Goal: Task Accomplishment & Management: Complete application form

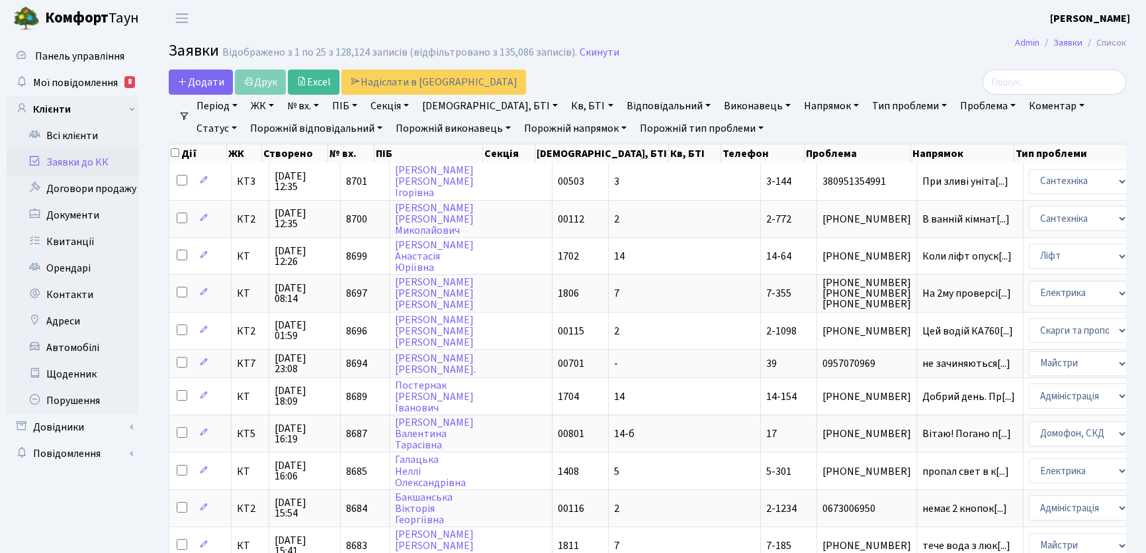
select select "25"
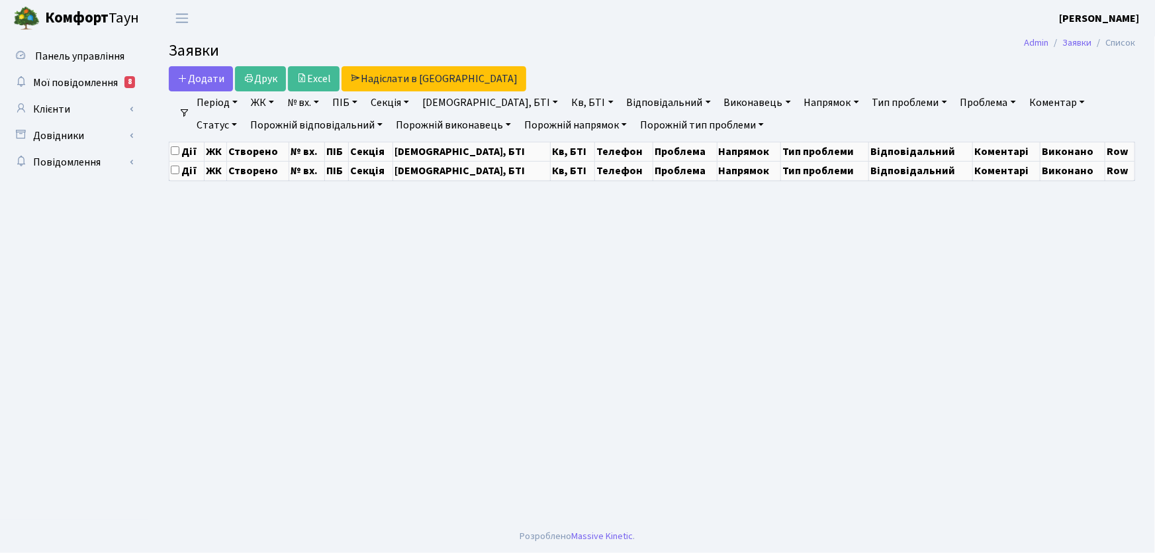
select select "25"
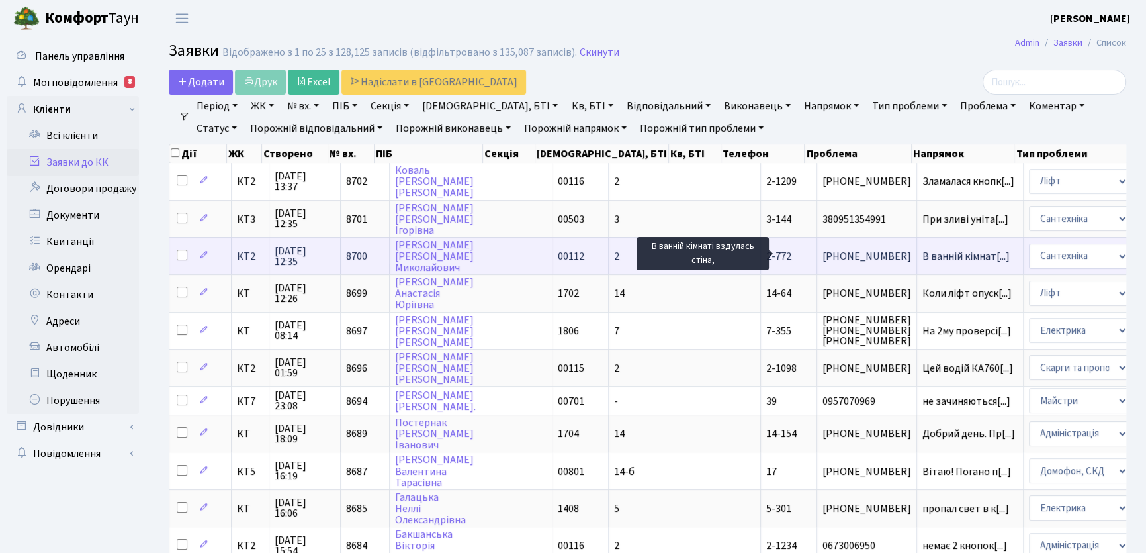
click at [923, 253] on span "В ванній кімнат[...]" at bounding box center [966, 256] width 87 height 15
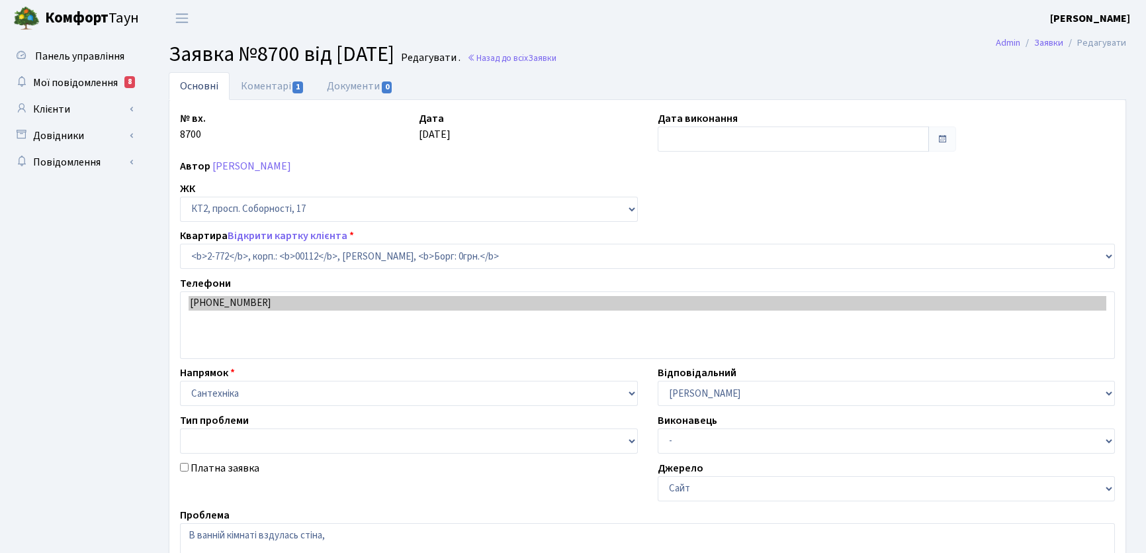
select select "15821"
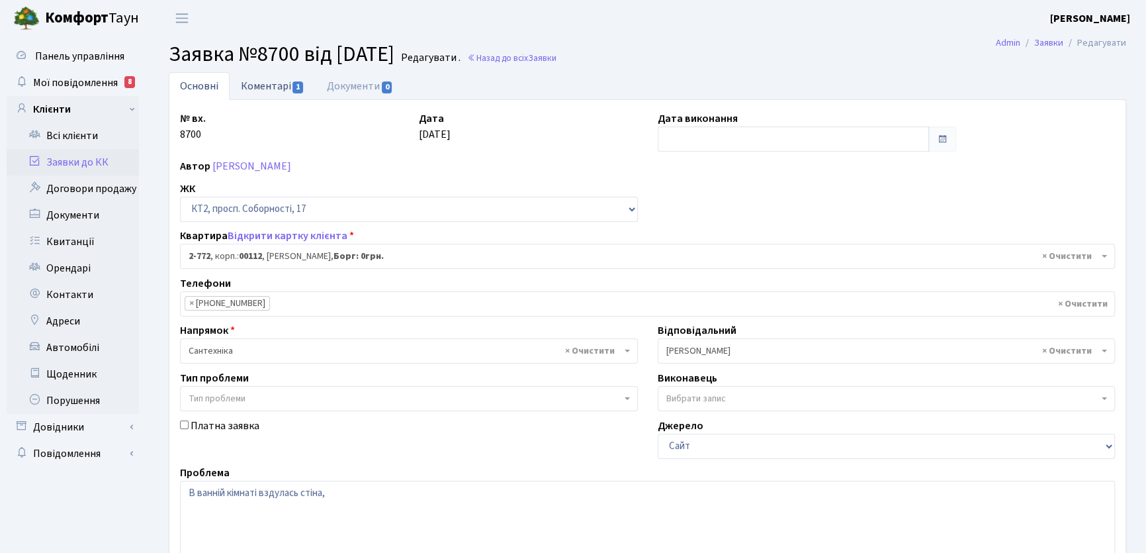
click at [278, 85] on link "Коментарі 1" at bounding box center [273, 85] width 86 height 27
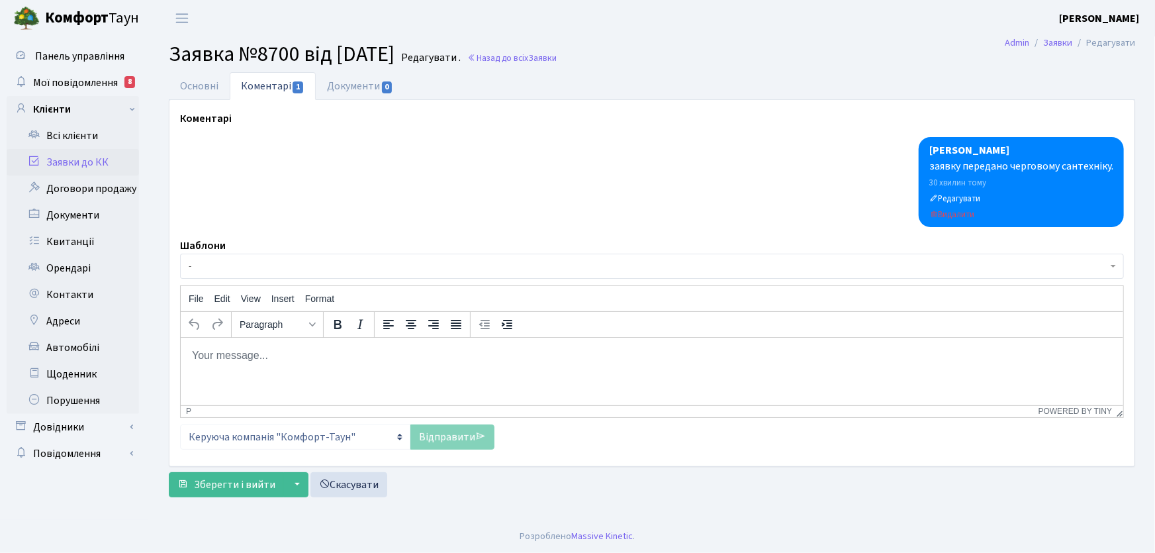
drag, startPoint x: 246, startPoint y: 363, endPoint x: 252, endPoint y: 355, distance: 10.3
click at [248, 359] on html at bounding box center [651, 355] width 942 height 36
click at [236, 359] on p "Rich Text Area. Press ALT-0 for help." at bounding box center [651, 354] width 921 height 15
click at [441, 430] on link "Відправити" at bounding box center [452, 436] width 84 height 25
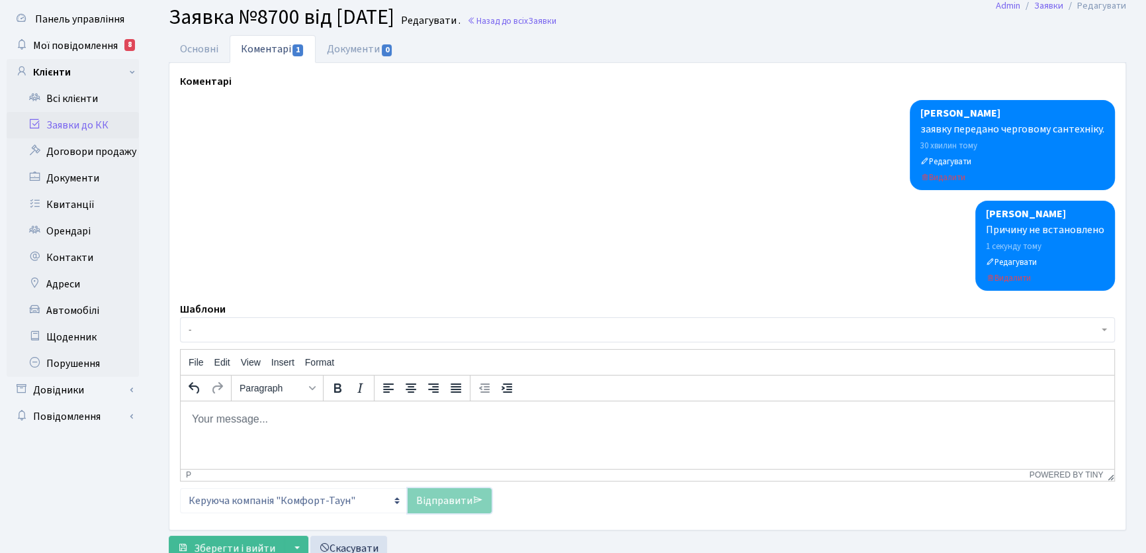
scroll to position [83, 0]
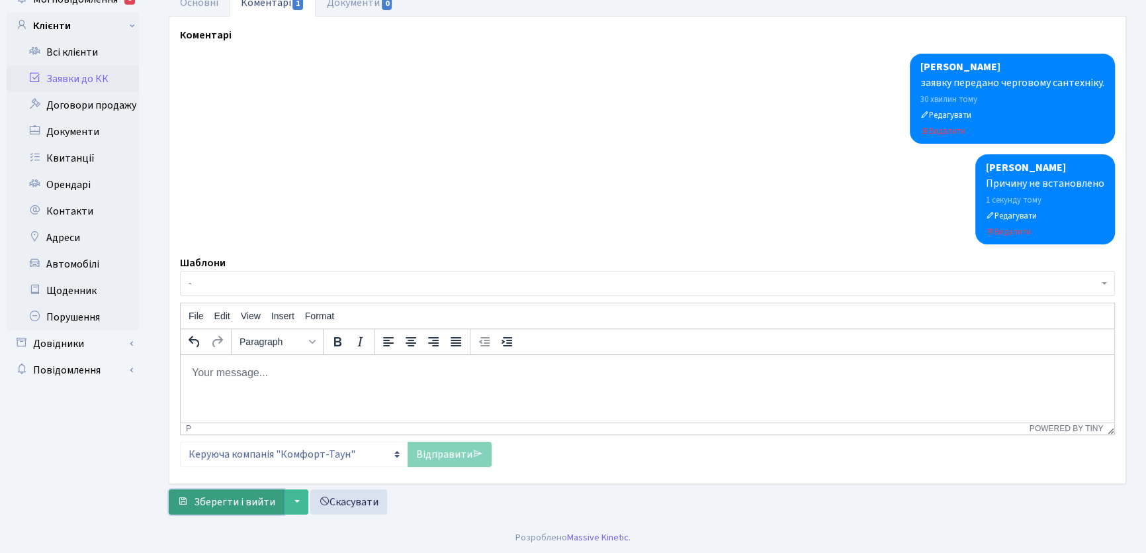
click at [252, 506] on span "Зберегти і вийти" at bounding box center [234, 501] width 81 height 15
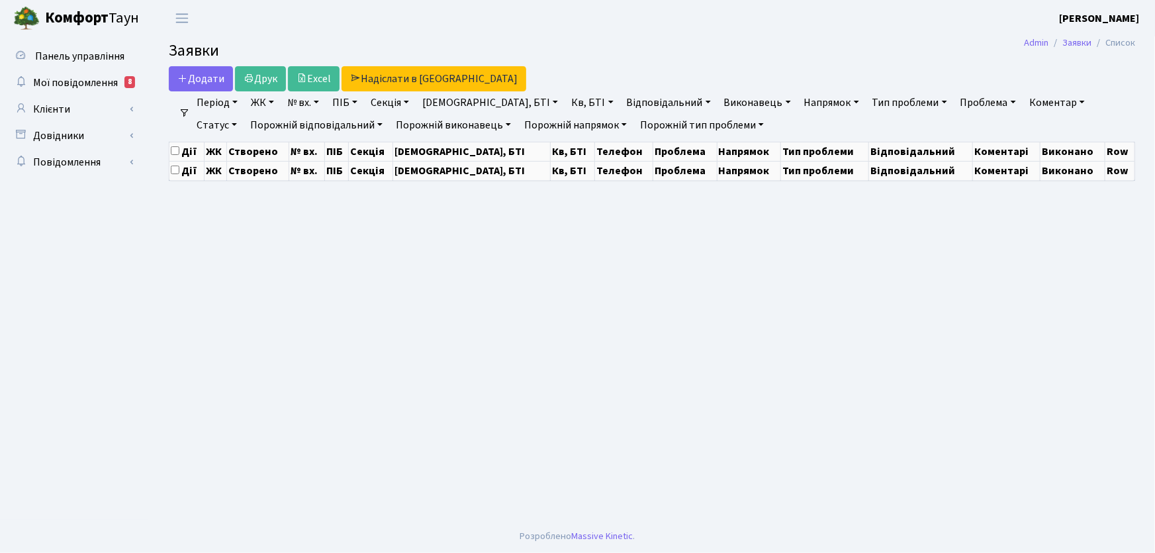
select select "25"
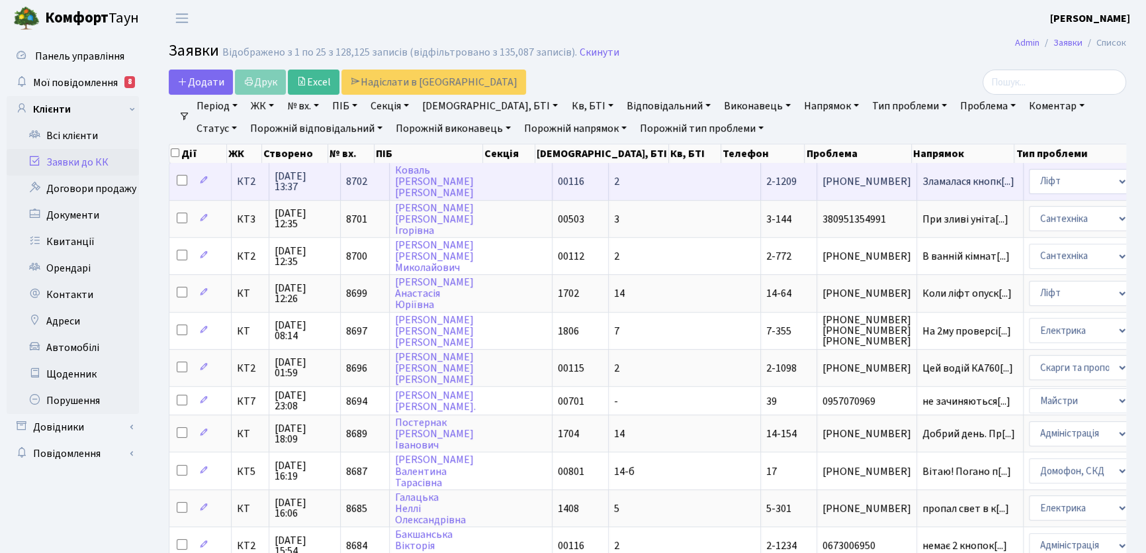
click at [766, 181] on span "2-1209" at bounding box center [781, 181] width 30 height 15
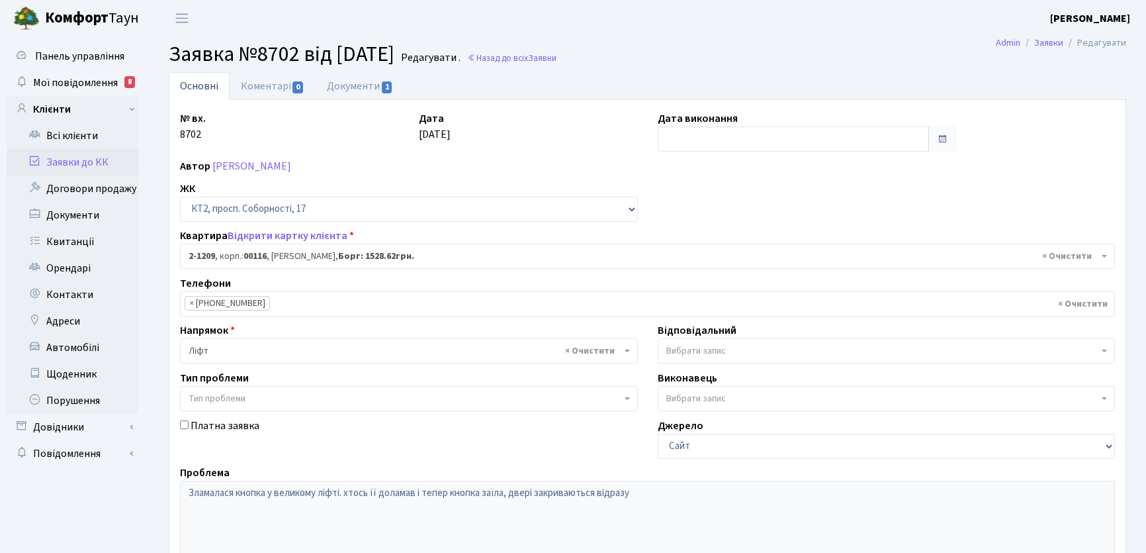
select select "12824"
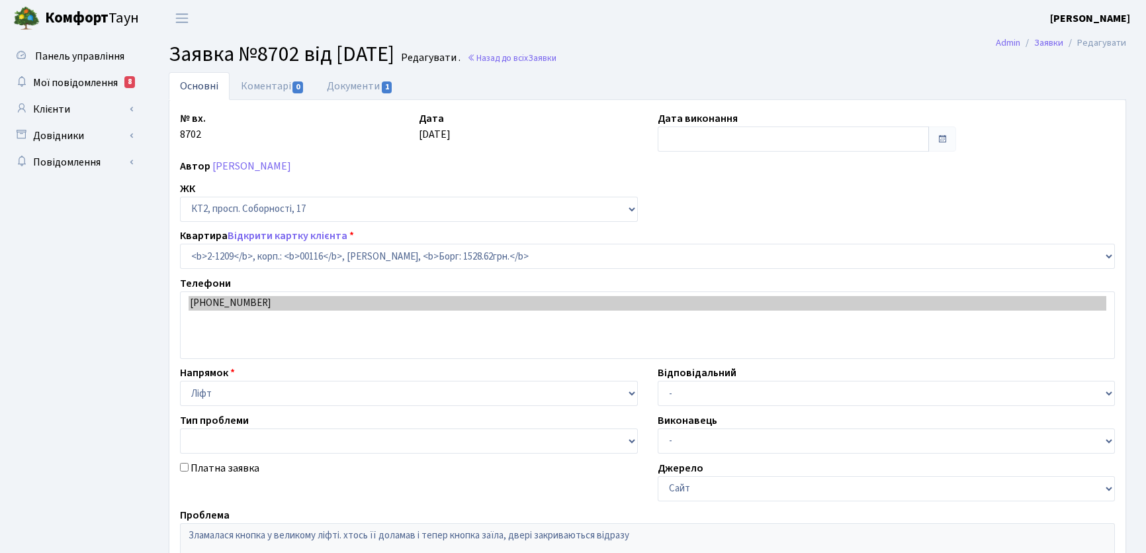
select select "12824"
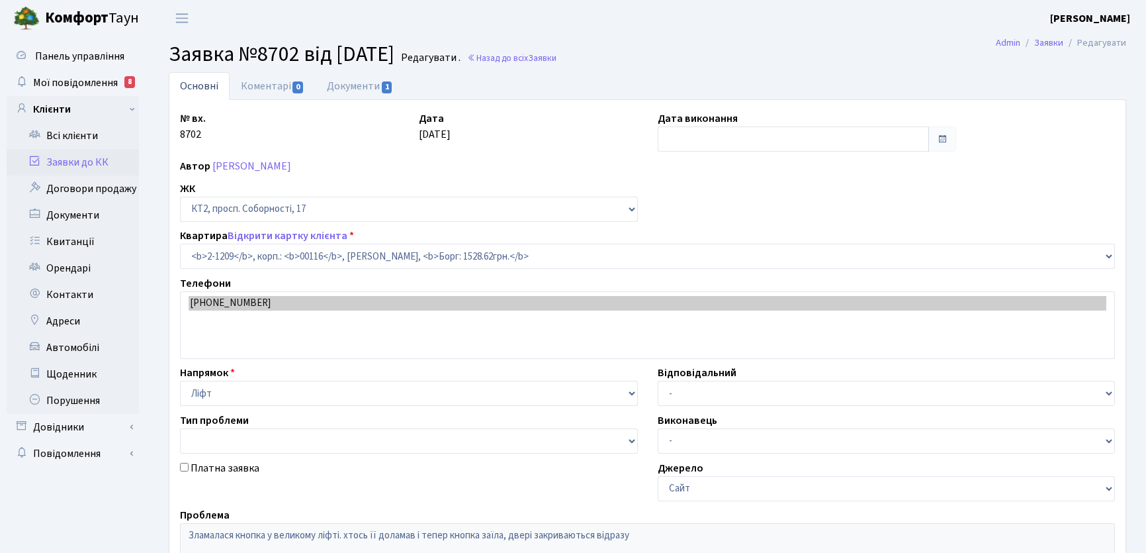
select select "12824"
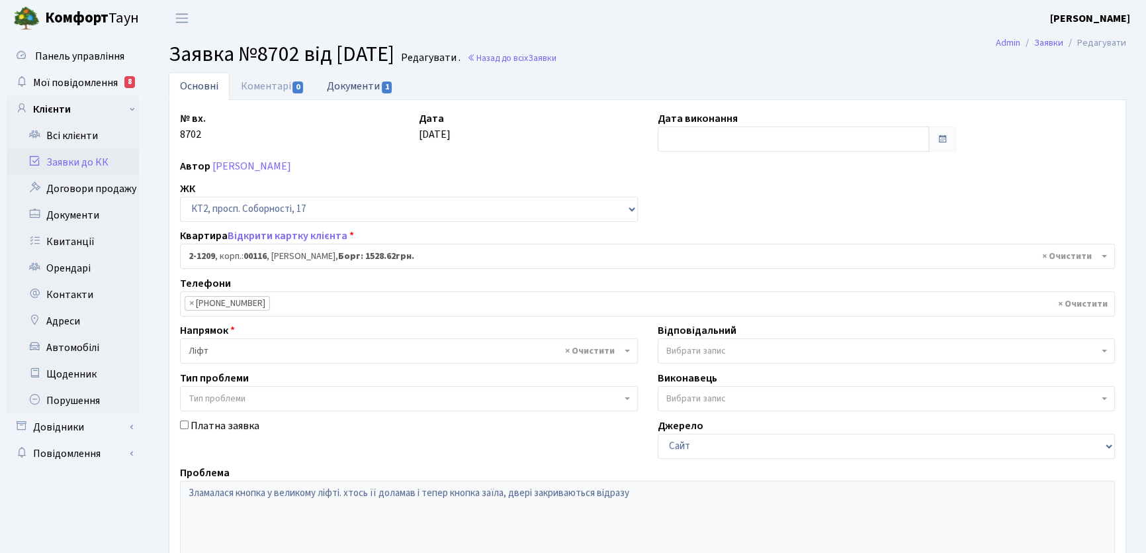
click at [385, 87] on span "1" at bounding box center [387, 87] width 11 height 12
select select "25"
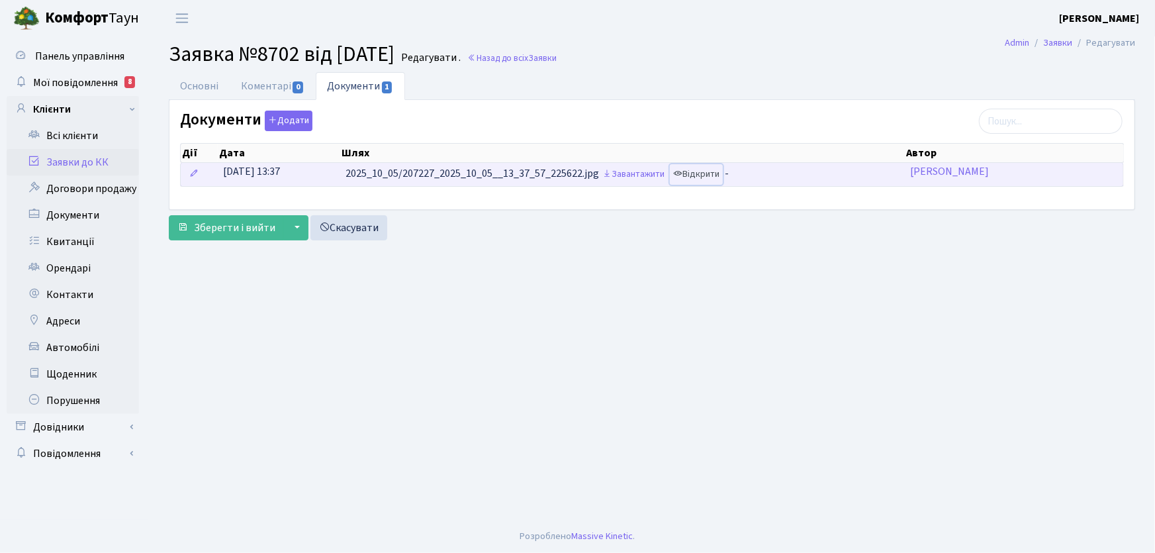
click at [699, 173] on link "Відкрити" at bounding box center [696, 174] width 53 height 21
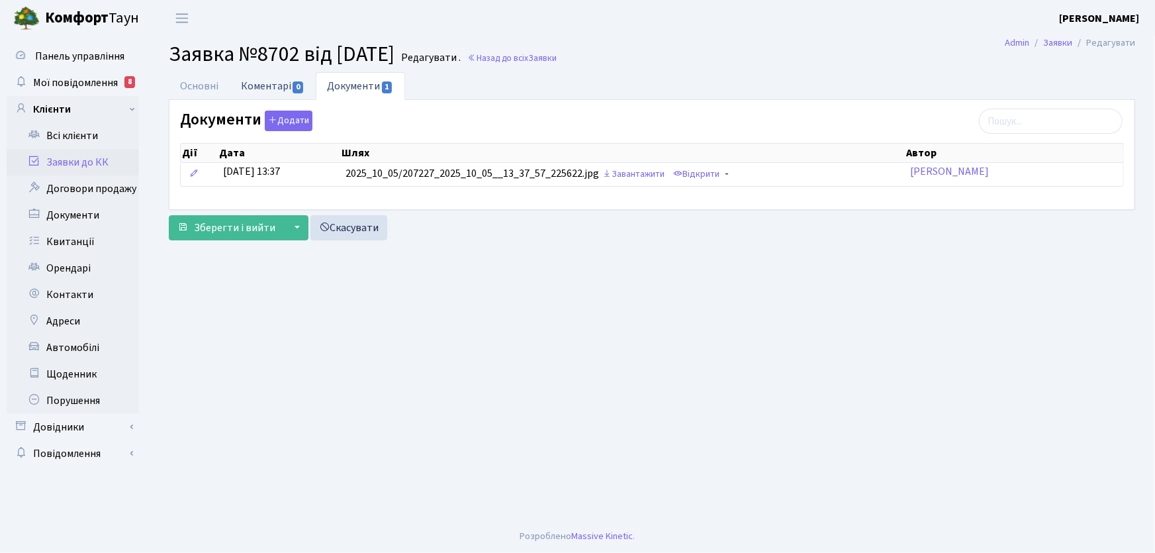
click at [257, 87] on link "Коментарі 0" at bounding box center [273, 85] width 86 height 27
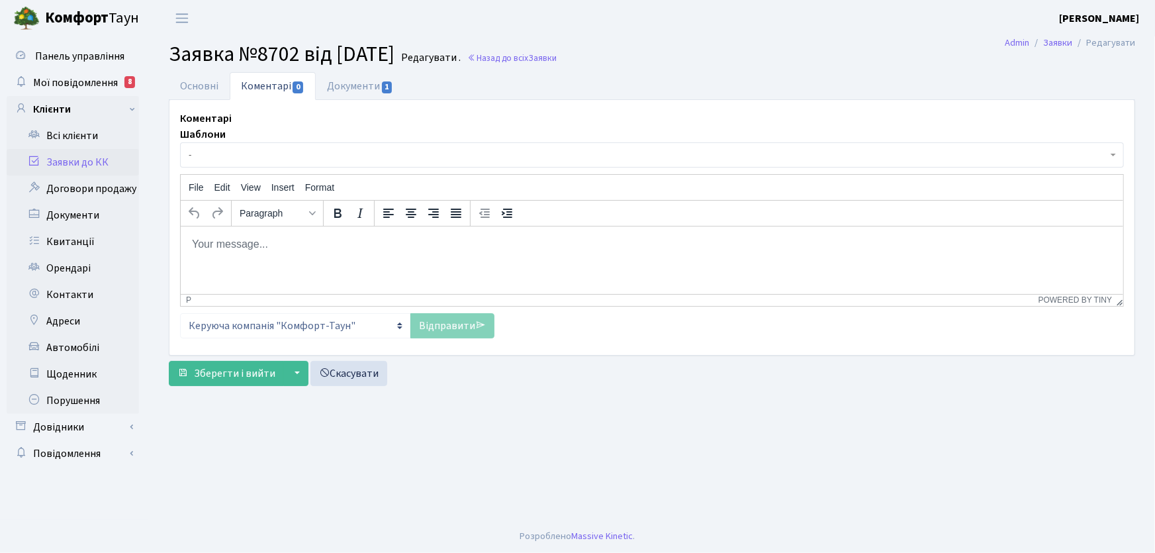
click at [244, 253] on html at bounding box center [651, 244] width 942 height 36
click at [430, 328] on link "Відправити" at bounding box center [452, 325] width 84 height 25
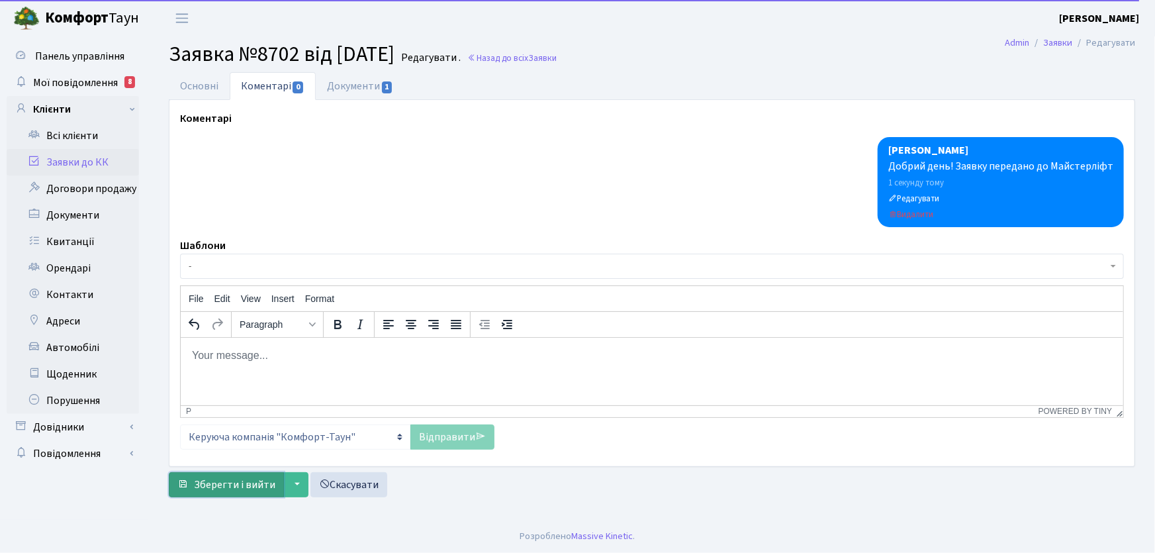
click at [265, 488] on span "Зберегти і вийти" at bounding box center [234, 484] width 81 height 15
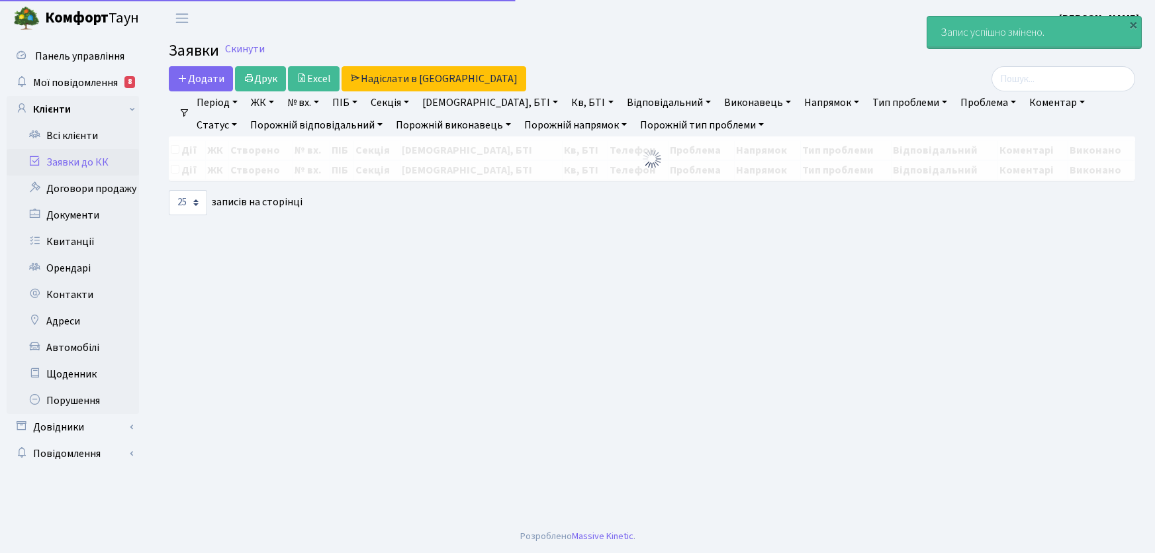
select select "25"
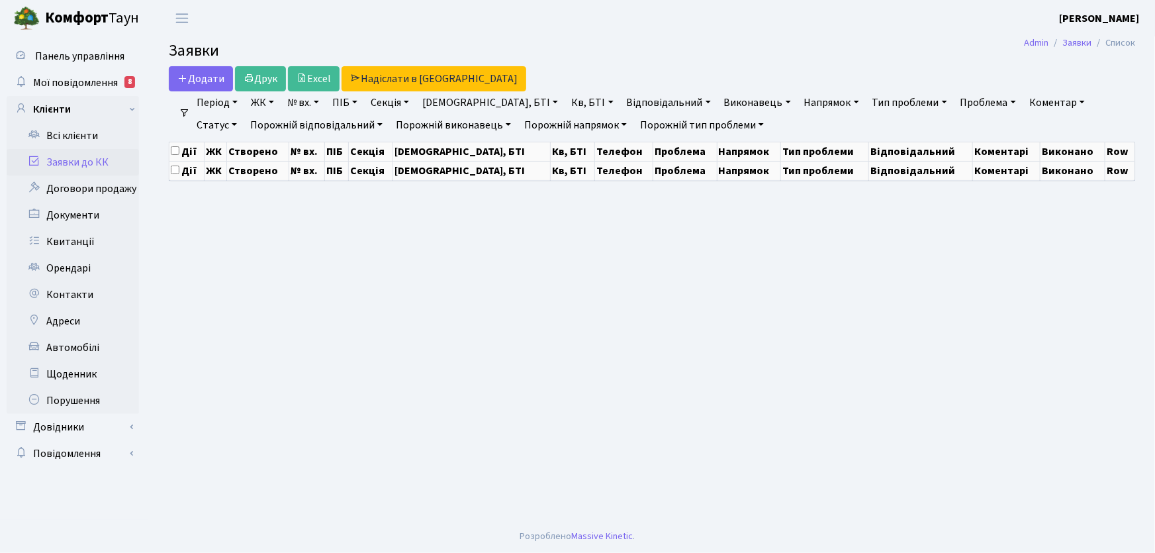
select select "25"
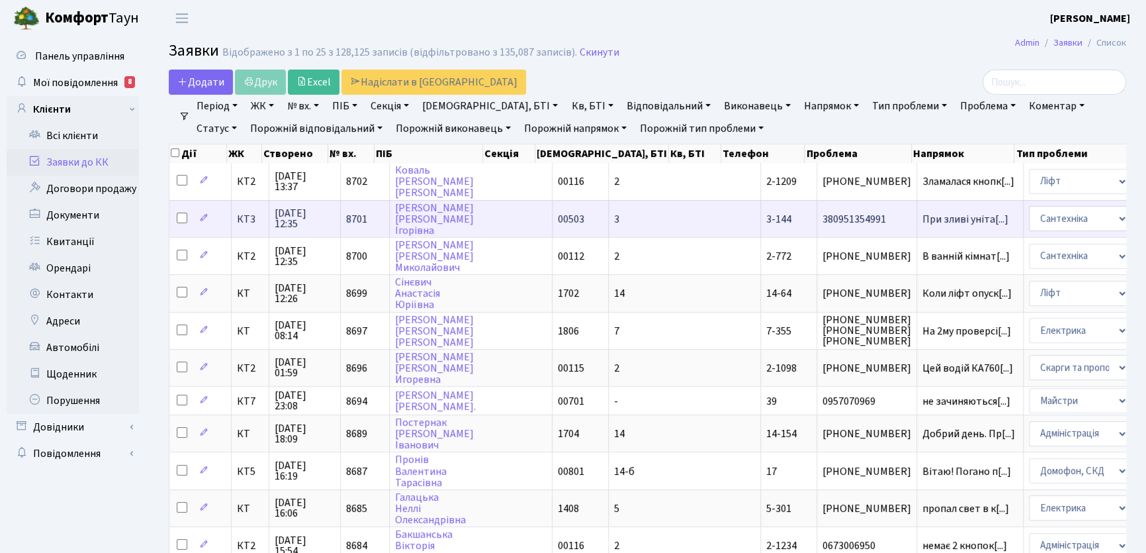
click at [761, 220] on td "3-144" at bounding box center [789, 218] width 56 height 37
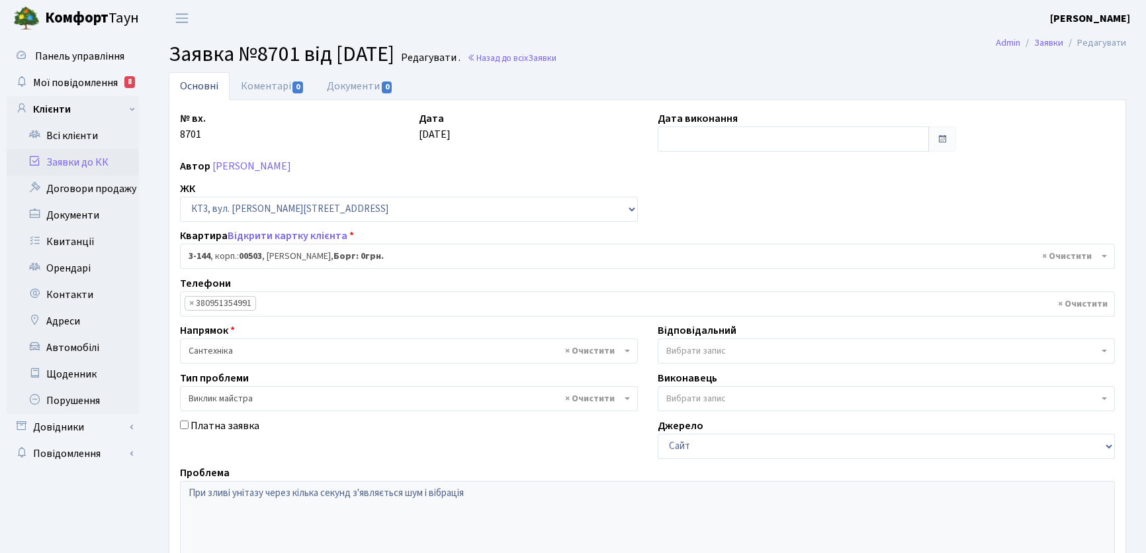
select select "16453"
select select "29"
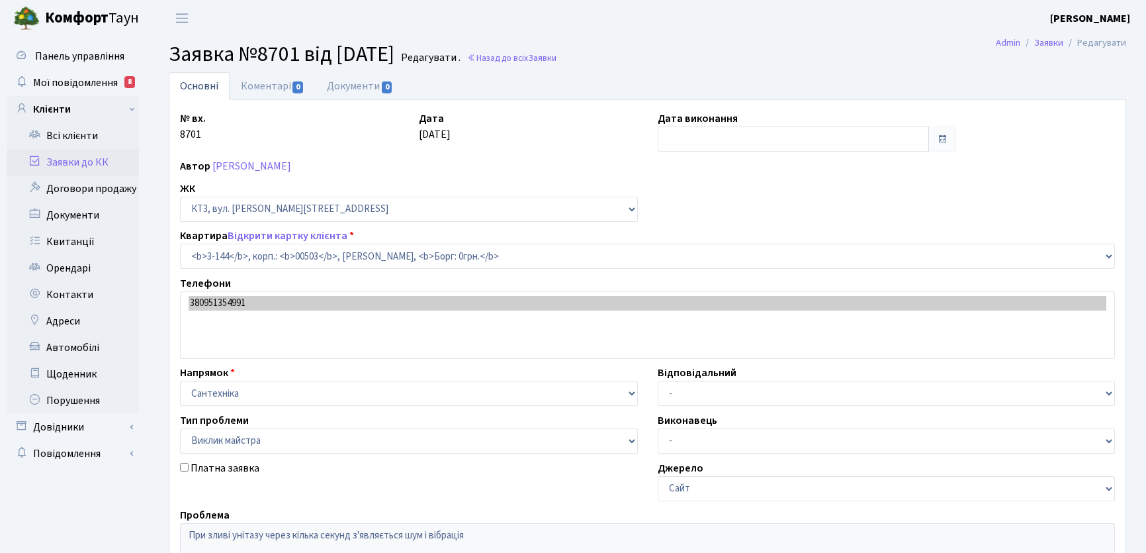
select select "16453"
select select "29"
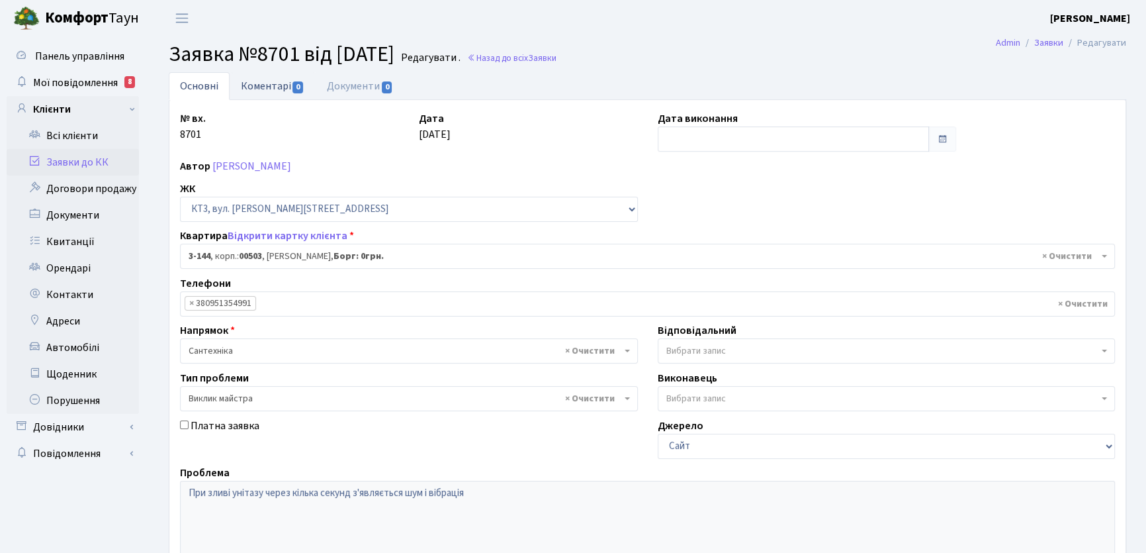
click at [258, 85] on link "Коментарі 0" at bounding box center [273, 85] width 86 height 27
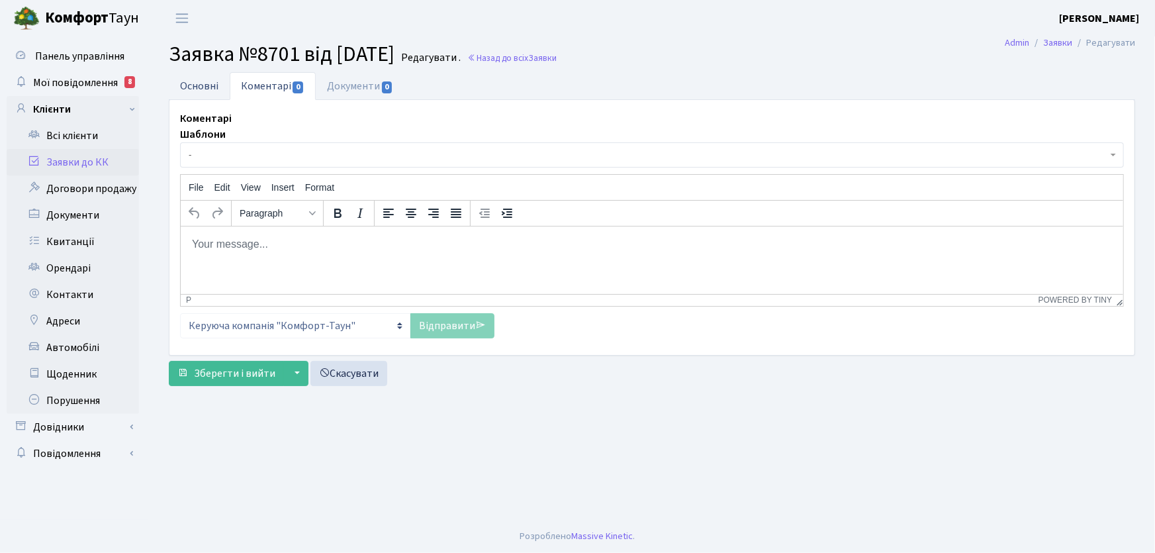
click at [212, 85] on link "Основні" at bounding box center [199, 85] width 61 height 27
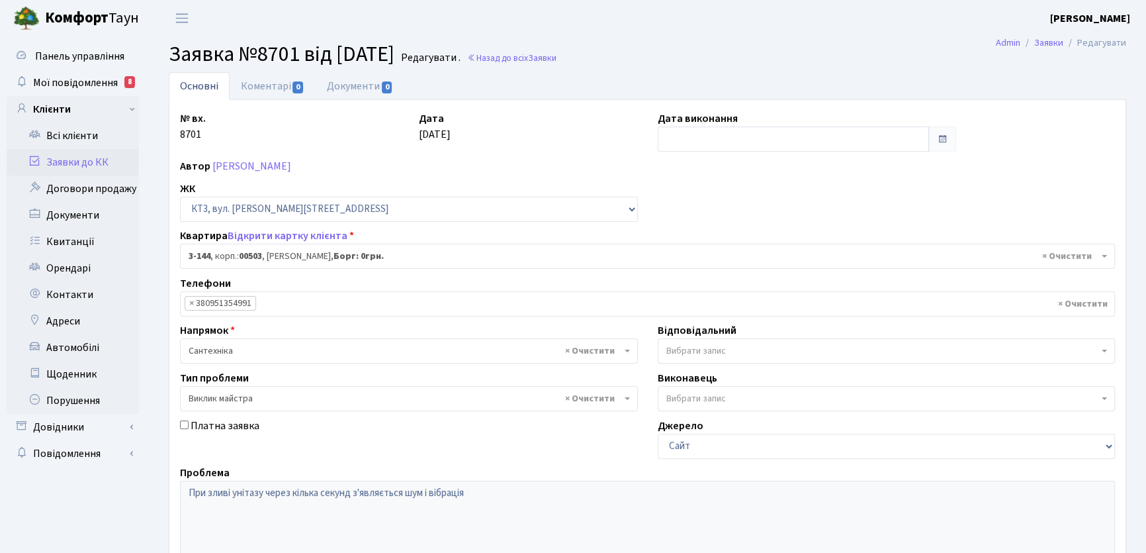
click at [199, 86] on link "Основні" at bounding box center [199, 86] width 61 height 28
click at [257, 83] on link "Коментарі 0" at bounding box center [273, 85] width 86 height 27
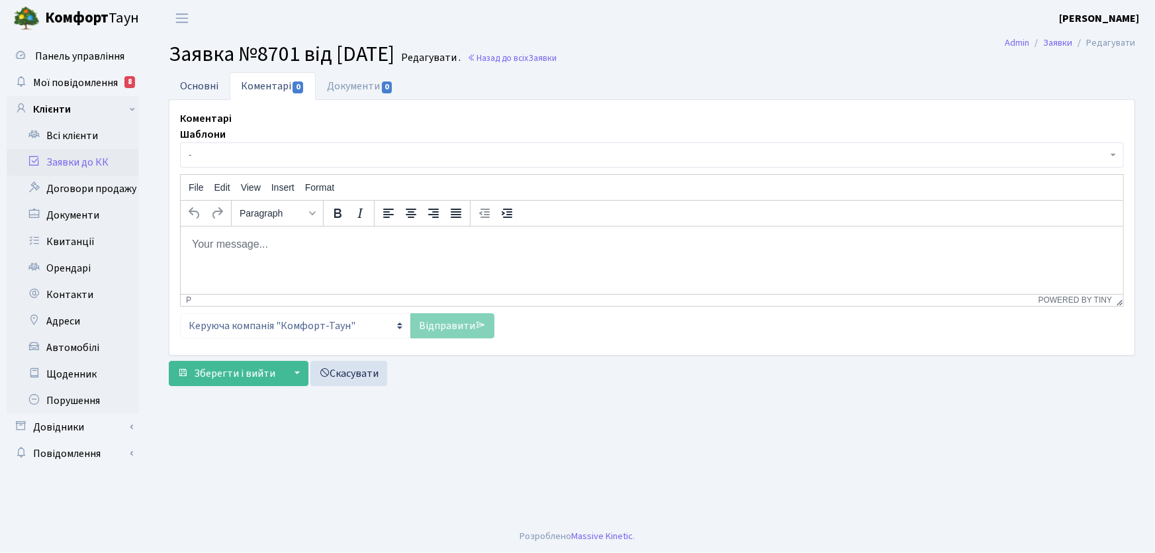
click at [199, 87] on link "Основні" at bounding box center [199, 85] width 61 height 27
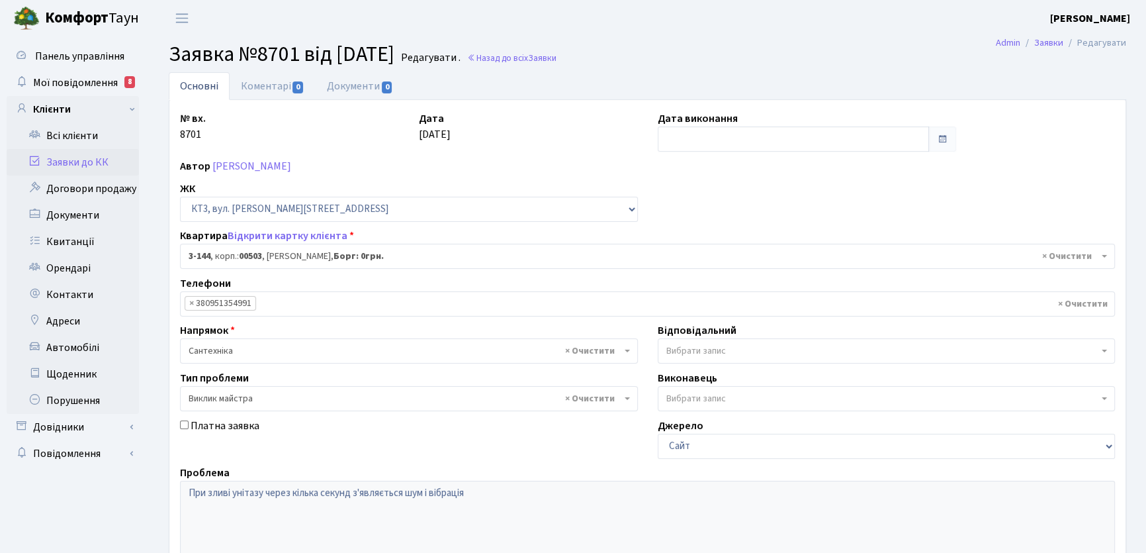
click at [199, 87] on link "Основні" at bounding box center [199, 86] width 61 height 28
click at [261, 87] on link "Коментарі 0" at bounding box center [273, 85] width 86 height 27
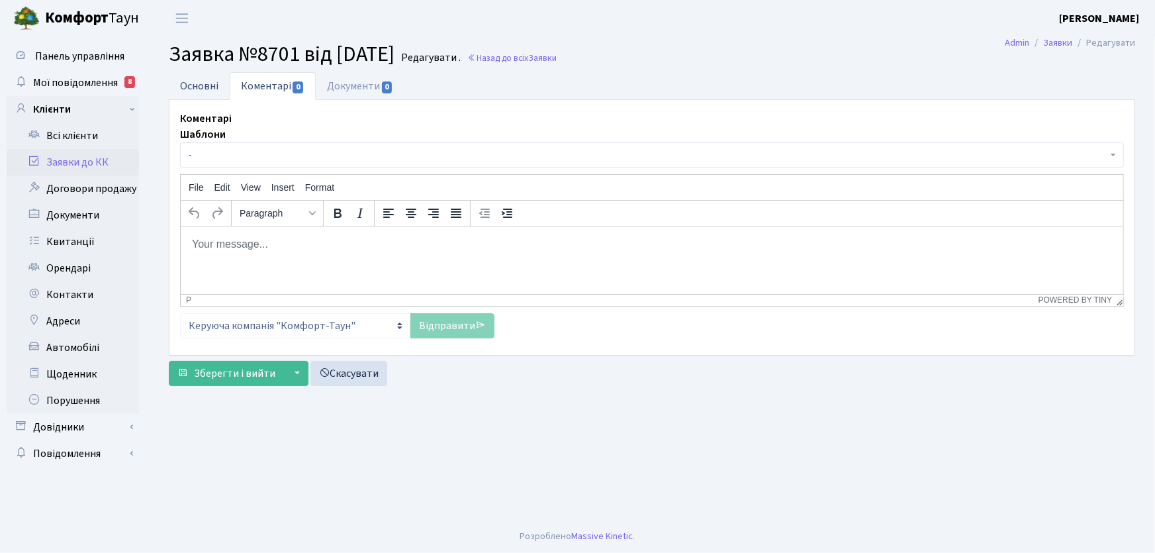
click at [198, 82] on link "Основні" at bounding box center [199, 85] width 61 height 27
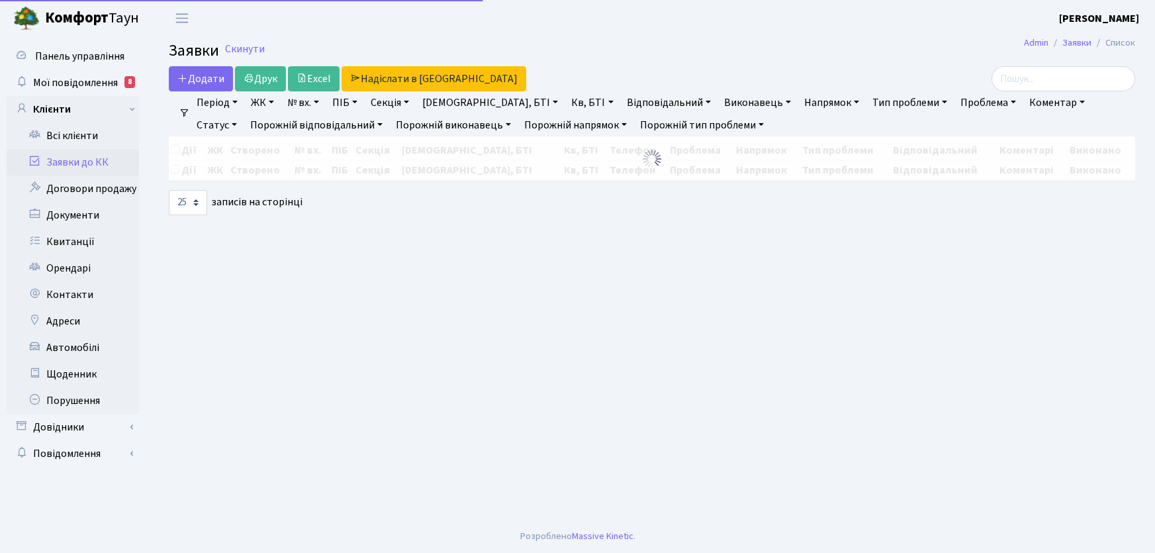
select select "25"
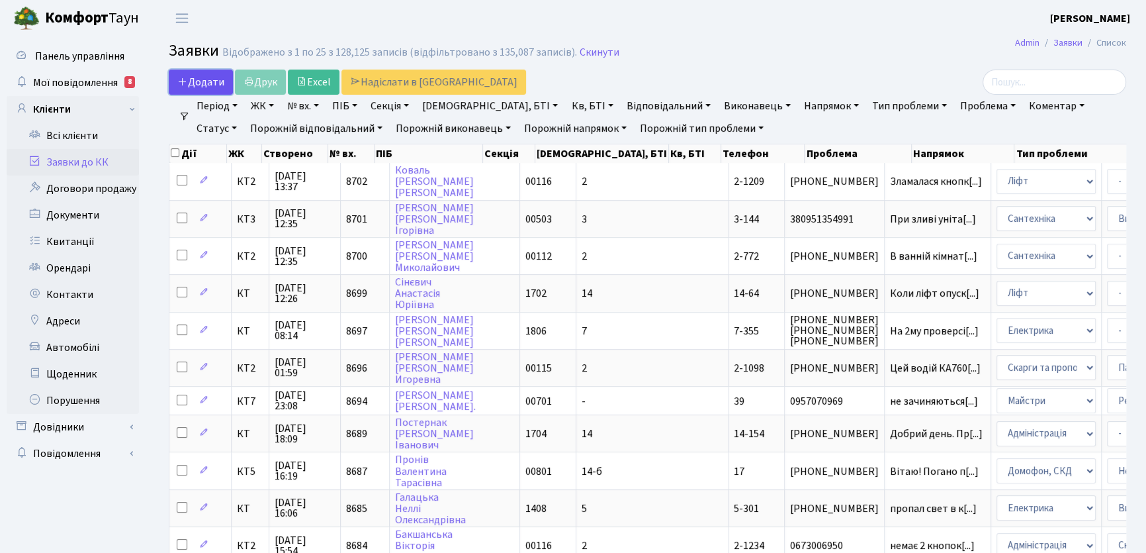
click at [205, 81] on span "Додати" at bounding box center [200, 82] width 47 height 15
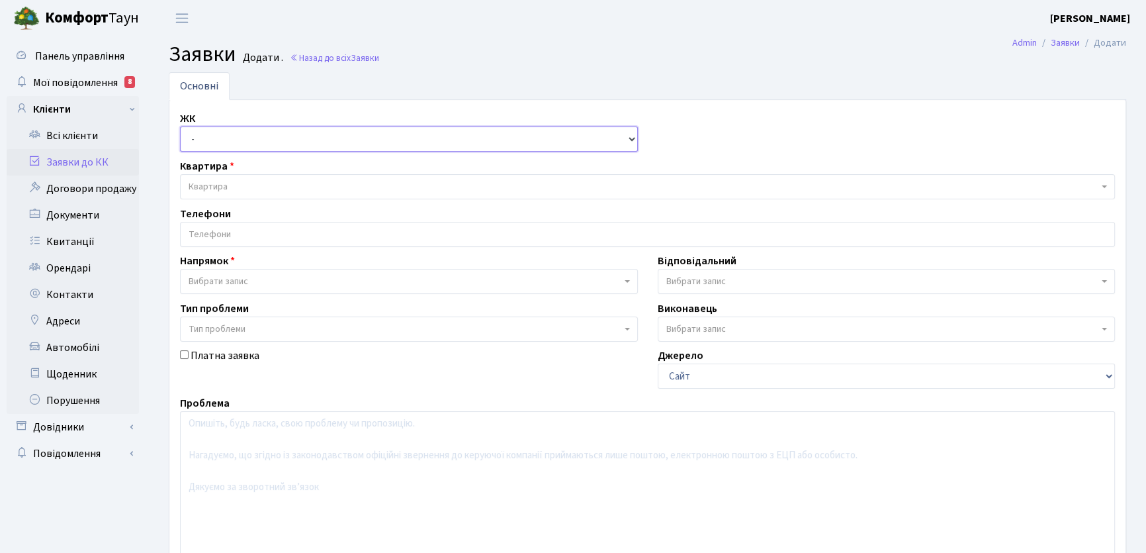
click at [635, 140] on select "- КТ, вул. Регенераторна, 4 КТ2, просп. [STREET_ADDRESS] [STREET_ADDRESS] [PERS…" at bounding box center [409, 138] width 458 height 25
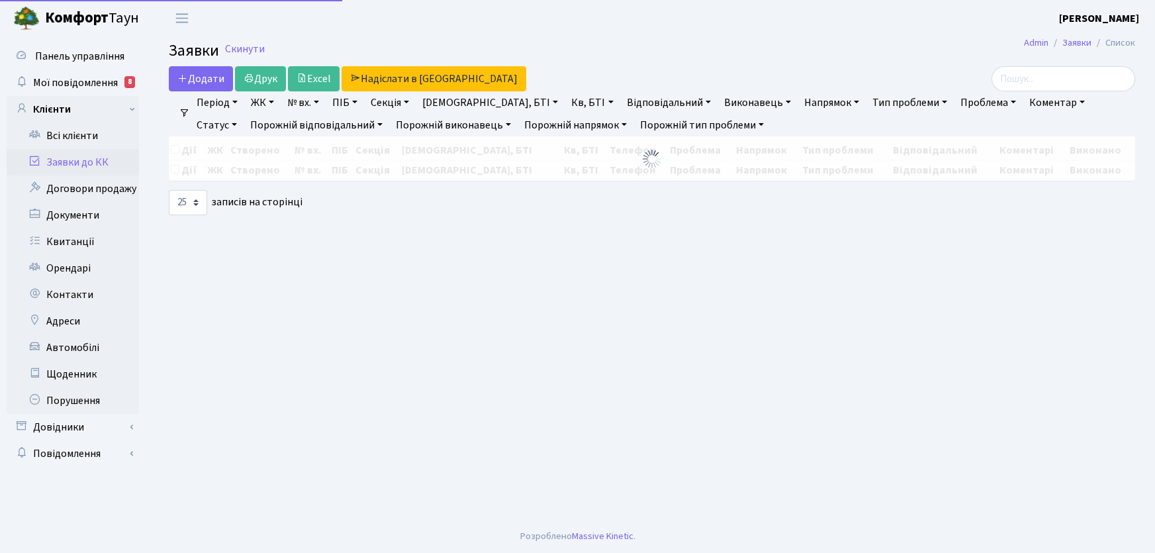
select select "25"
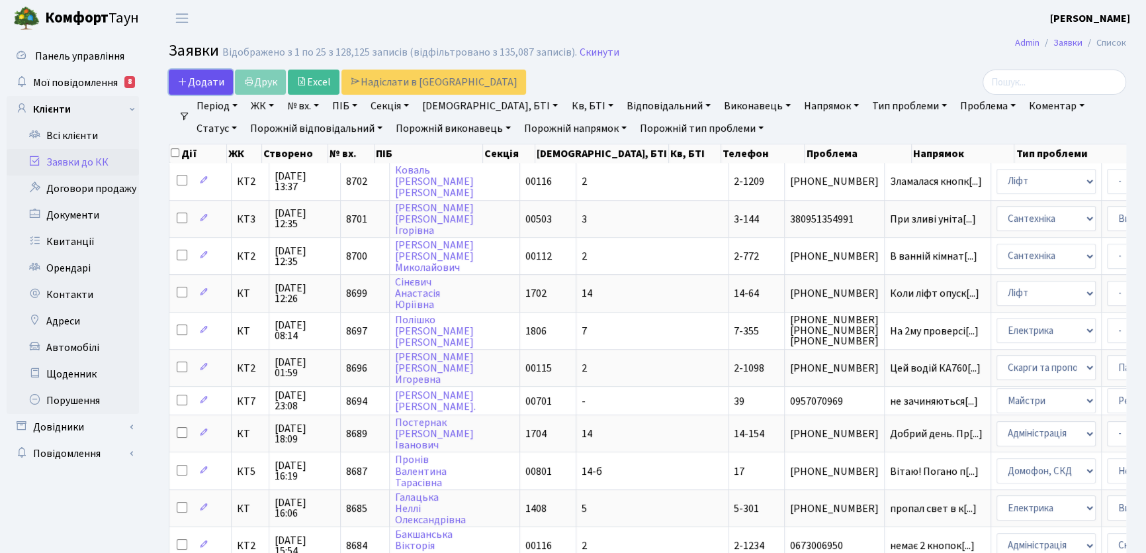
click at [208, 82] on span "Додати" at bounding box center [200, 82] width 47 height 15
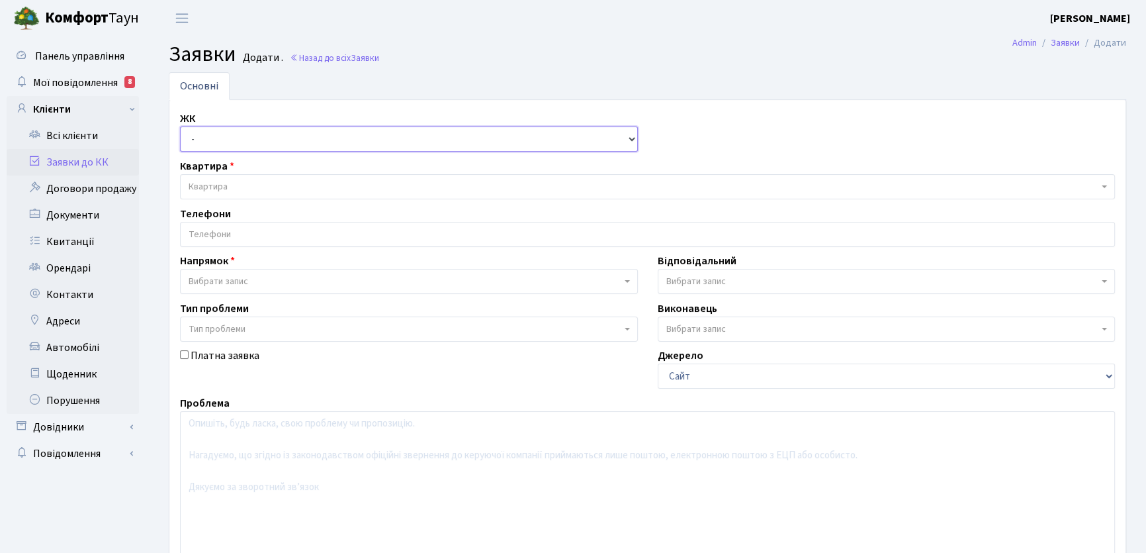
click at [632, 139] on select "- КТ, вул. Регенераторна, 4 КТ2, просп. Соборності, 17 КТ3, вул. Березнева, 16 …" at bounding box center [409, 138] width 458 height 25
select select "295"
click at [180, 126] on select "- КТ, вул. Регенераторна, 4 КТ2, просп. Соборності, 17 КТ3, вул. Березнева, 16 …" at bounding box center [409, 138] width 458 height 25
select select
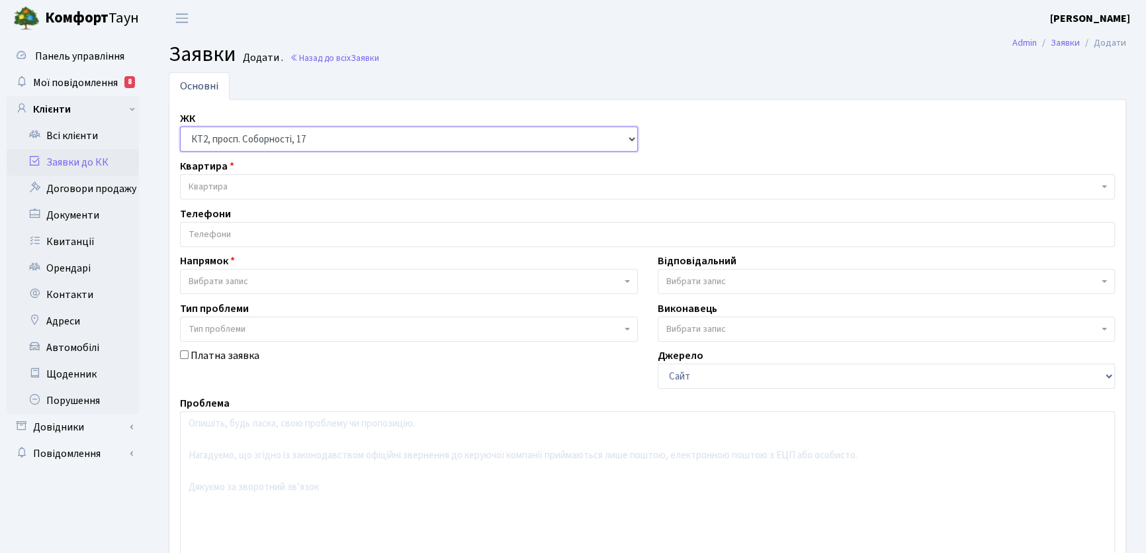
click at [633, 139] on select "- КТ, вул. Регенераторна, 4 КТ2, просп. Соборності, 17 КТ3, вул. Березнева, 16 …" at bounding box center [409, 138] width 458 height 25
select select "271"
click at [180, 126] on select "- КТ, вул. Регенераторна, 4 КТ2, просп. Соборності, 17 КТ3, вул. Березнева, 16 …" at bounding box center [409, 138] width 458 height 25
select select
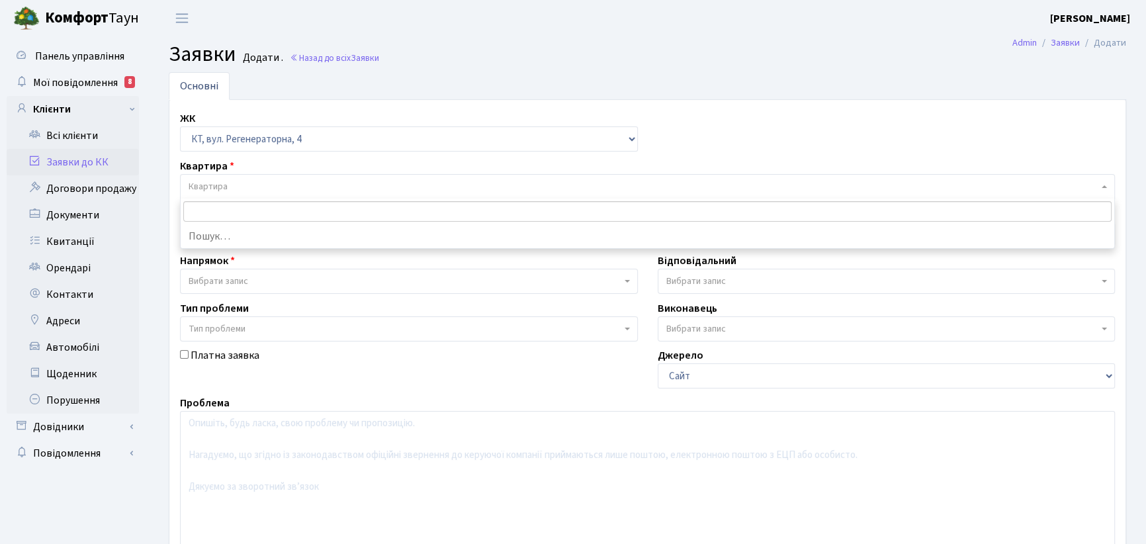
click at [204, 185] on span "Квартира" at bounding box center [208, 186] width 39 height 13
click at [204, 209] on input "search" at bounding box center [647, 211] width 929 height 21
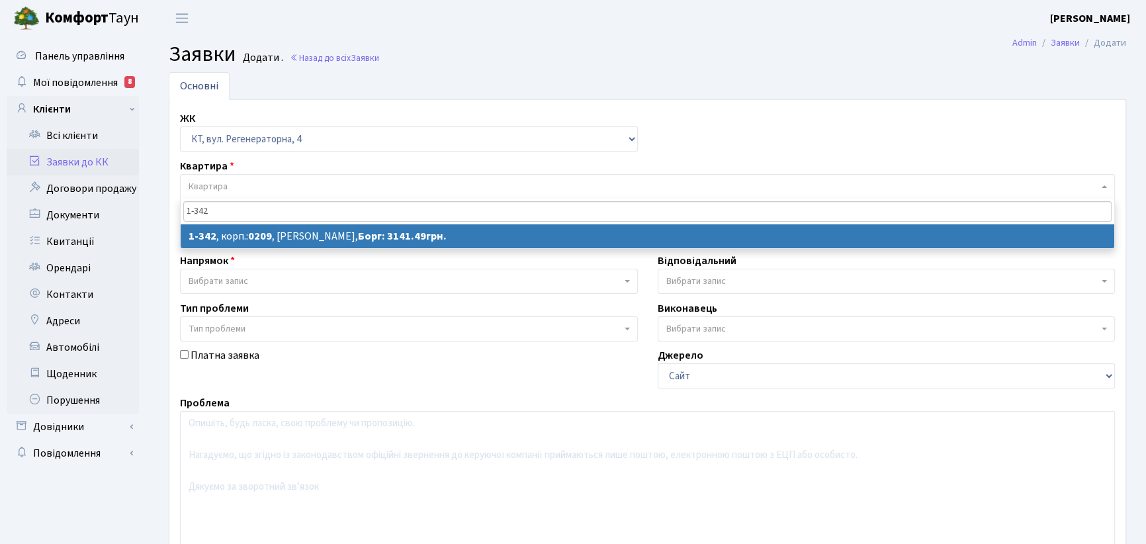
type input "1-342"
select select
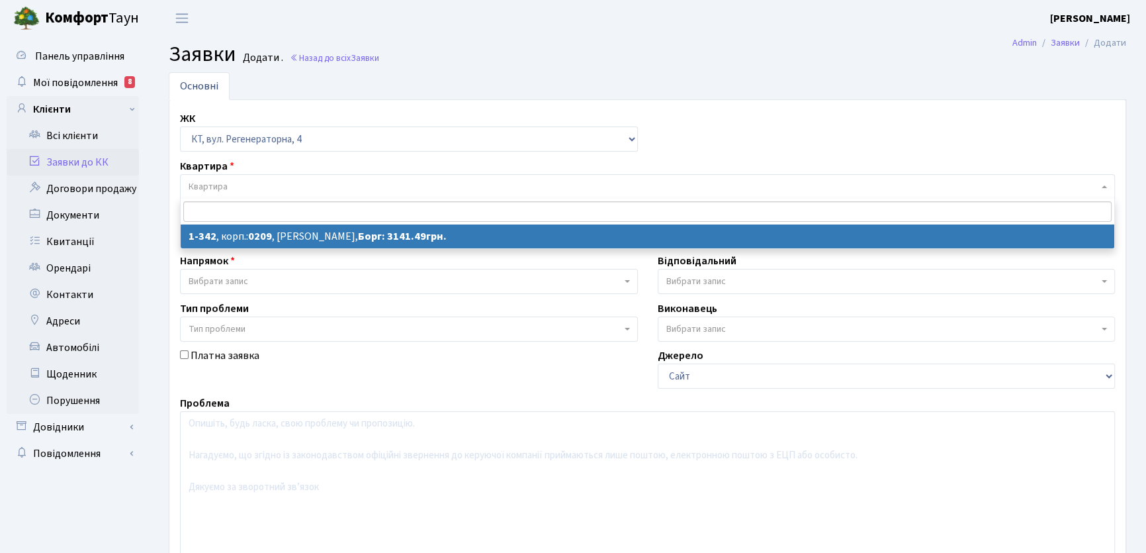
select select "342"
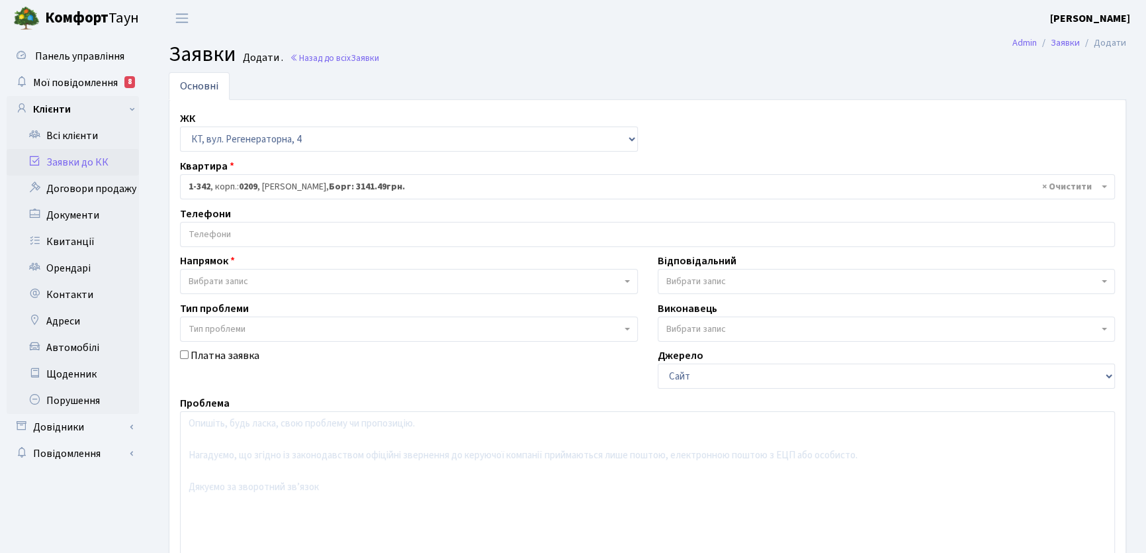
click at [232, 230] on input "search" at bounding box center [648, 234] width 934 height 24
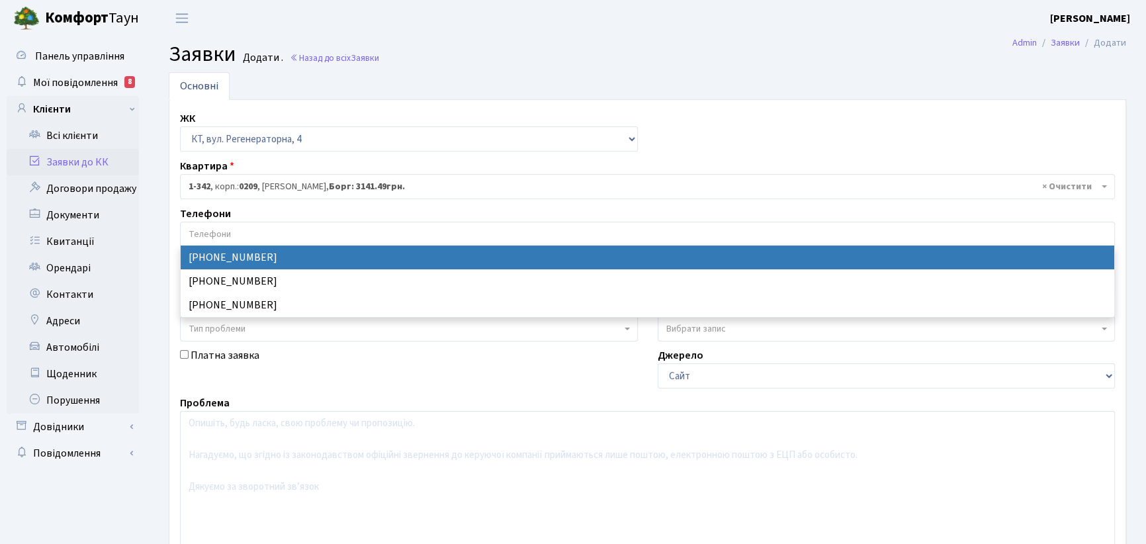
select select "58918"
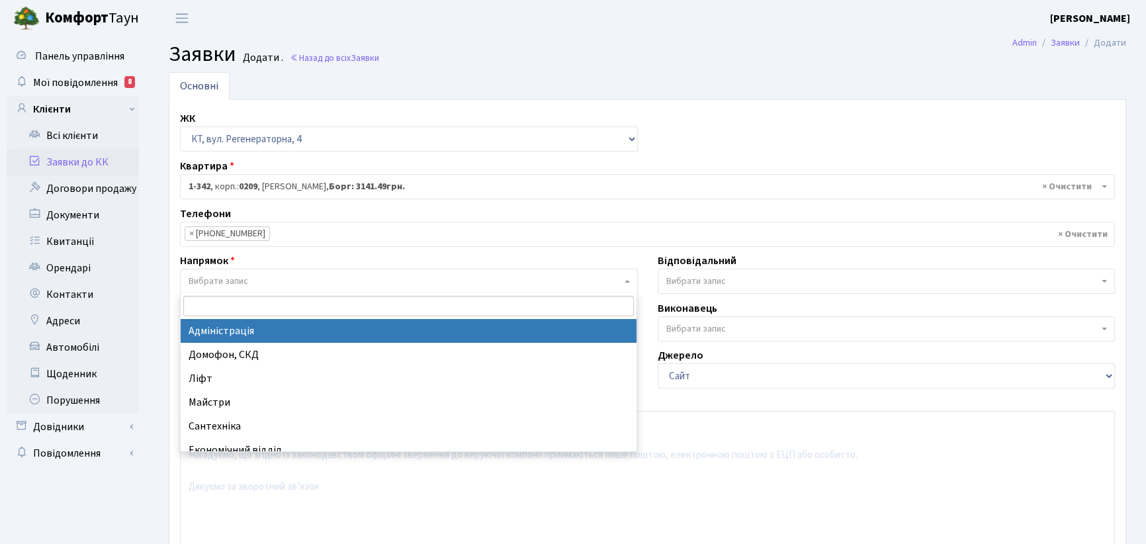
click at [627, 279] on span "Вибрати запис" at bounding box center [409, 281] width 458 height 25
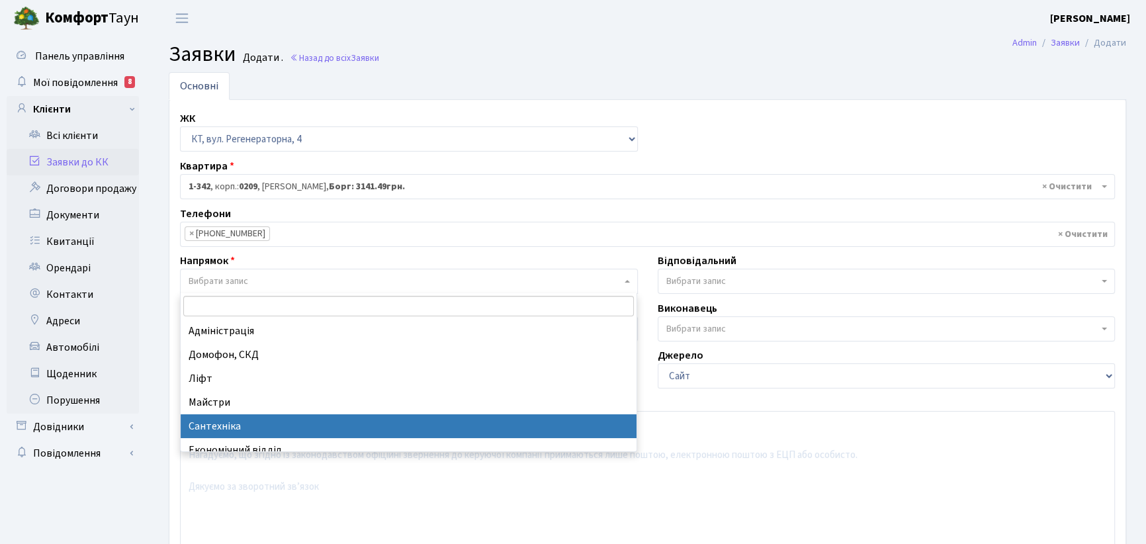
scroll to position [60, 0]
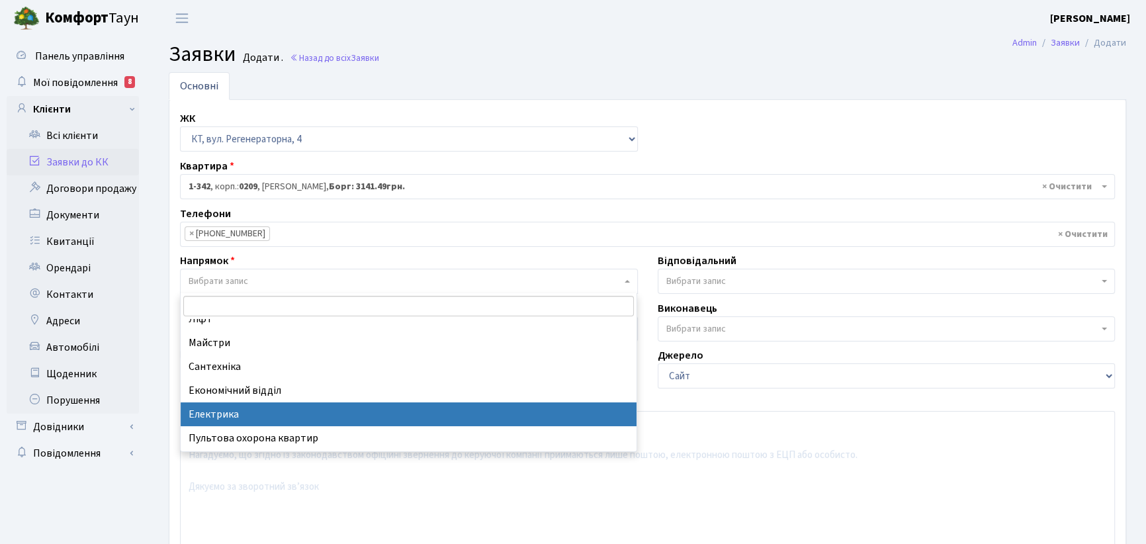
drag, startPoint x: 212, startPoint y: 412, endPoint x: 469, endPoint y: 377, distance: 259.9
select select "3"
select select
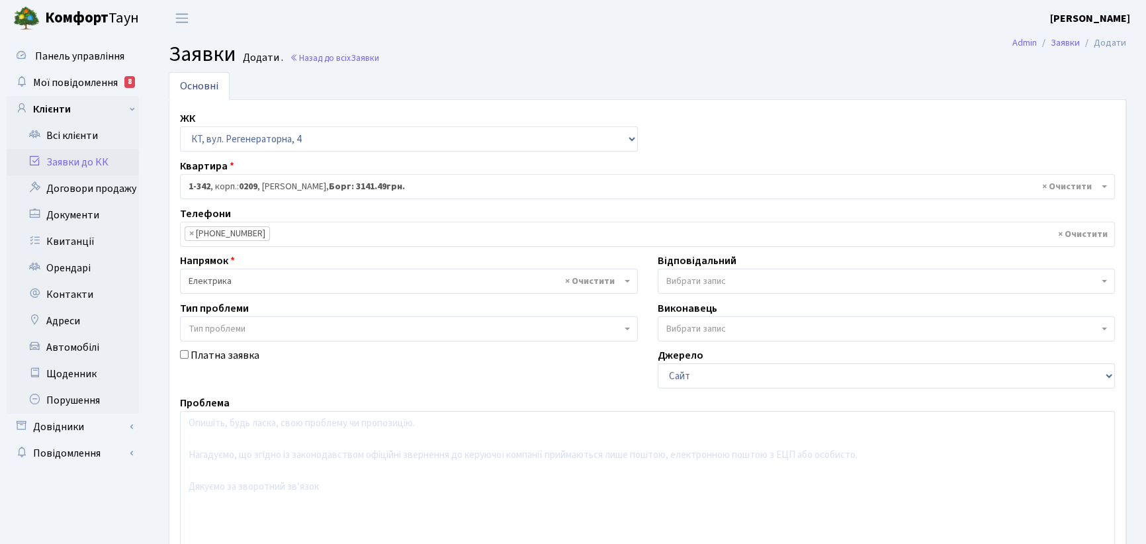
click at [1103, 282] on b at bounding box center [1104, 281] width 5 height 3
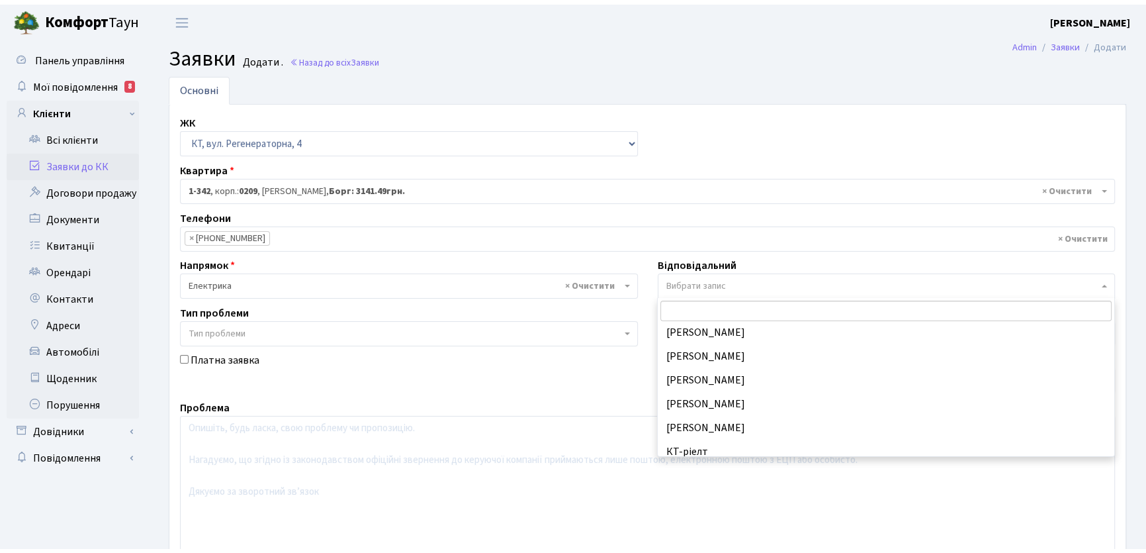
scroll to position [240, 0]
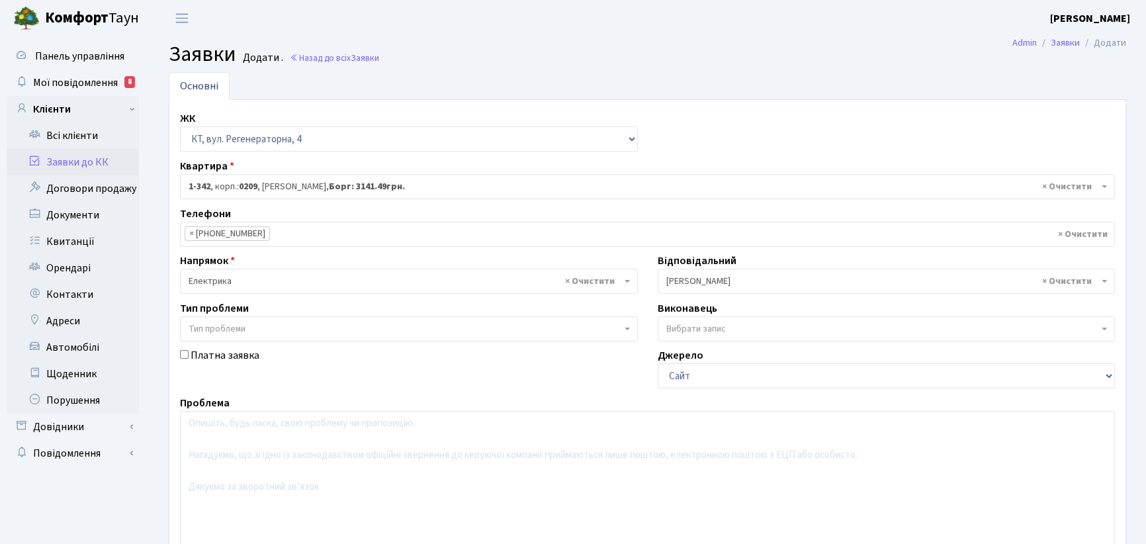
select select "22"
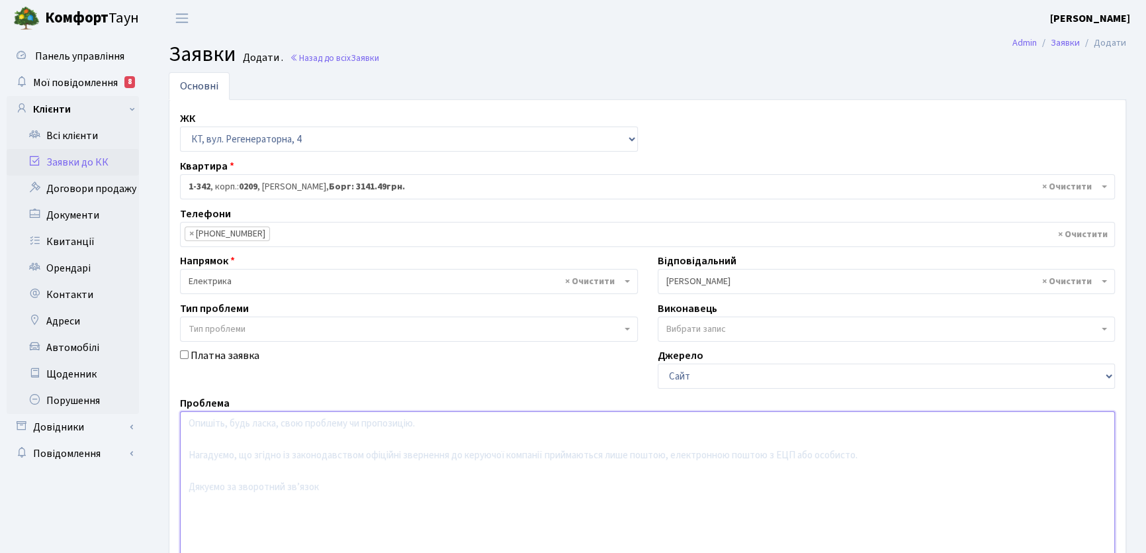
click at [204, 428] on textarea at bounding box center [647, 495] width 935 height 168
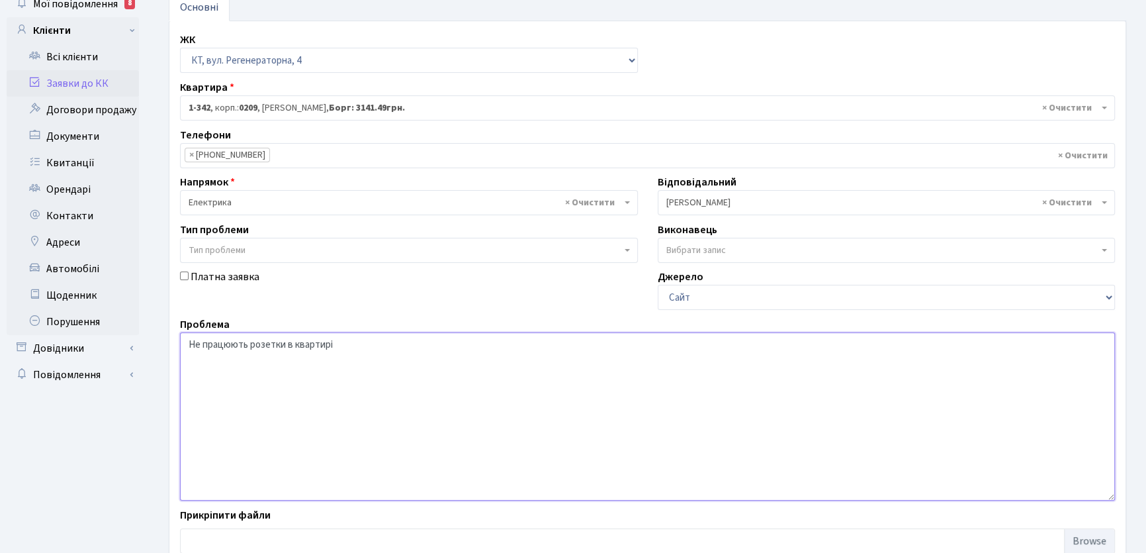
scroll to position [165, 0]
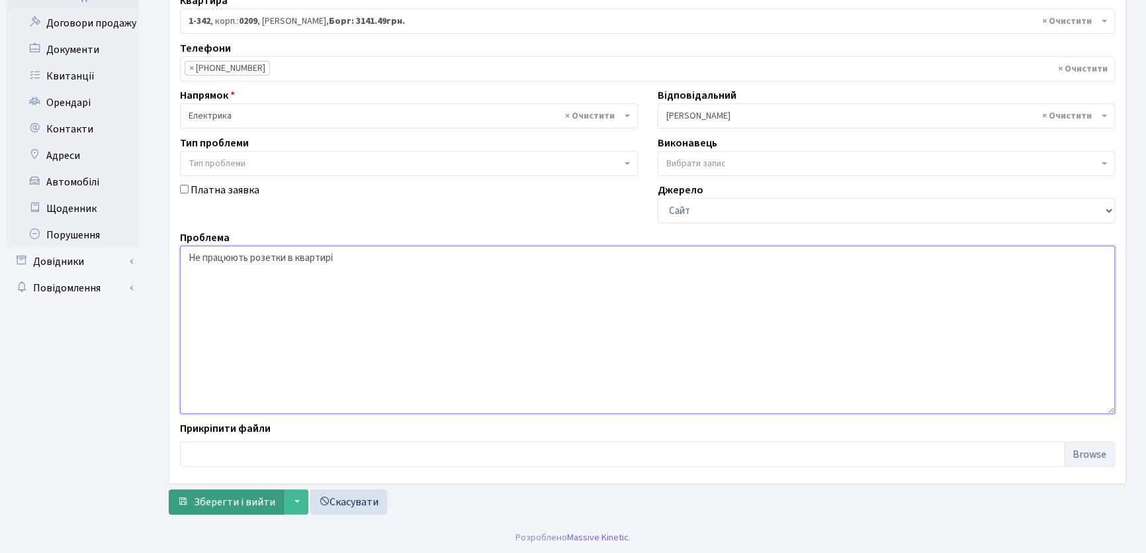
type textarea "Не працюють розетки в квартирі"
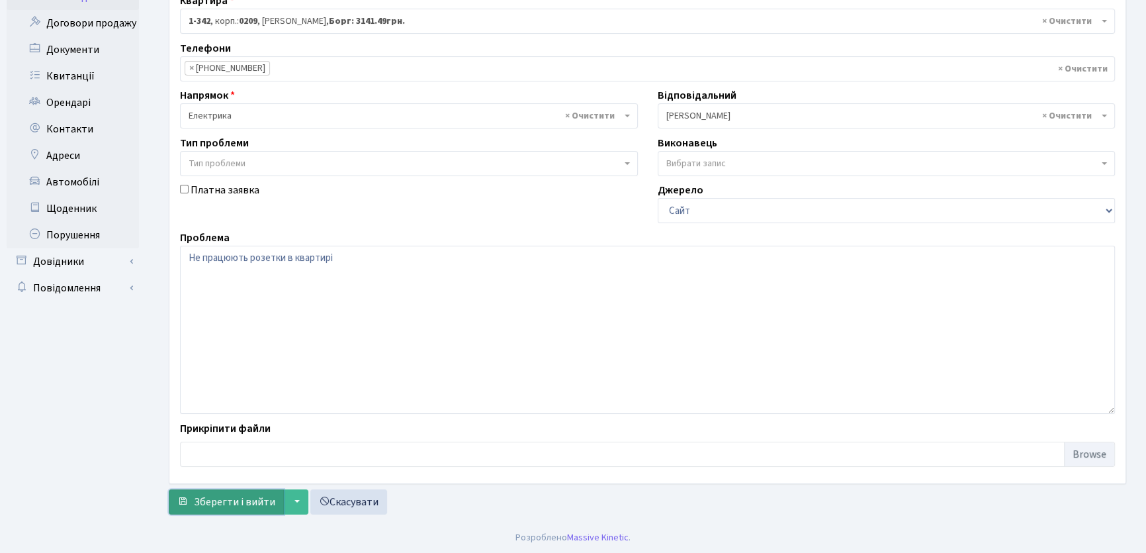
click at [254, 498] on span "Зберегти і вийти" at bounding box center [234, 501] width 81 height 15
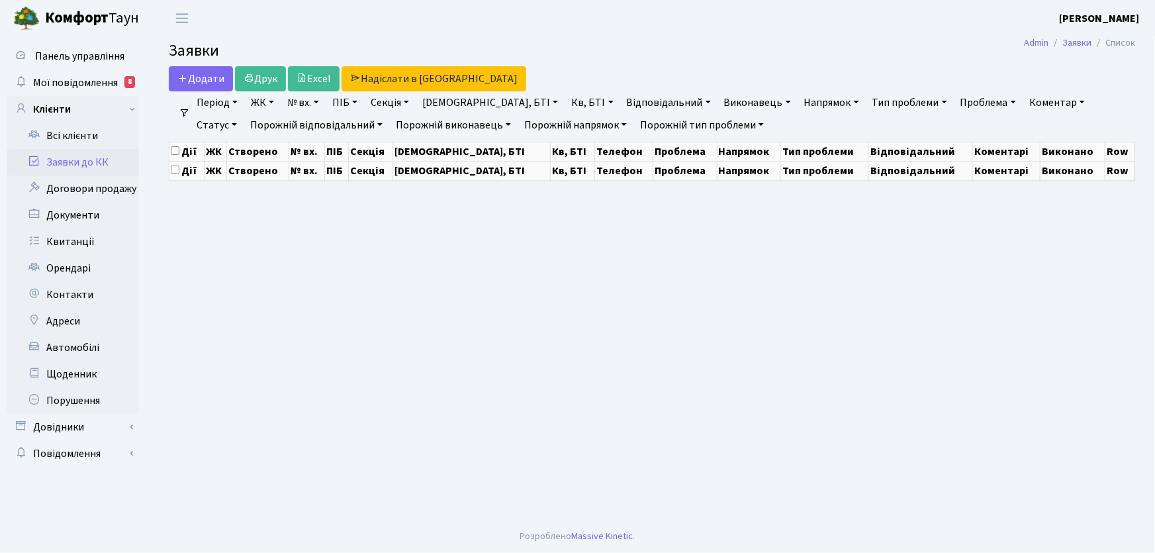
select select "25"
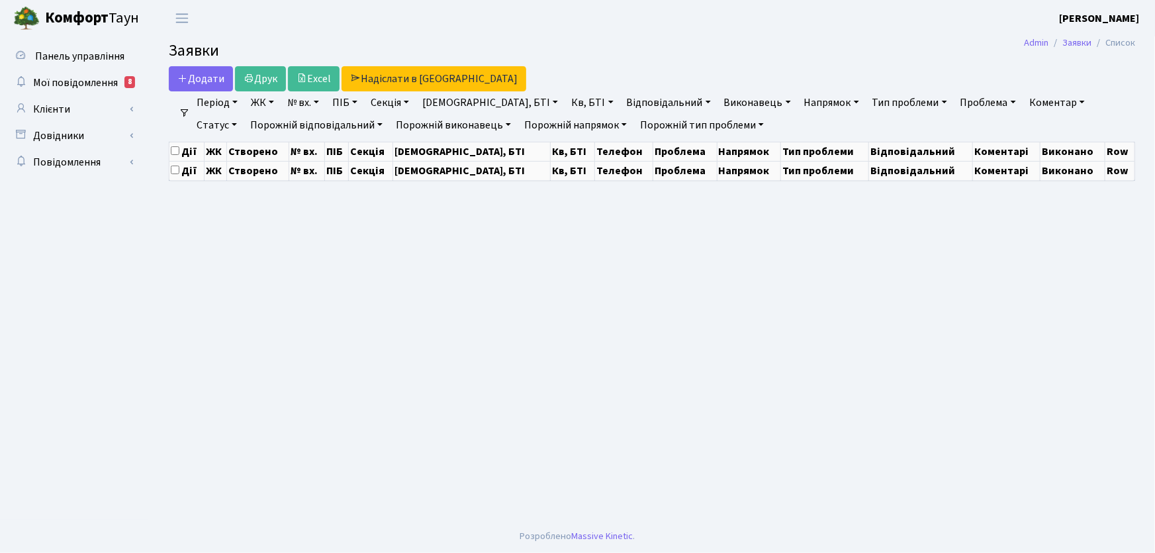
select select "25"
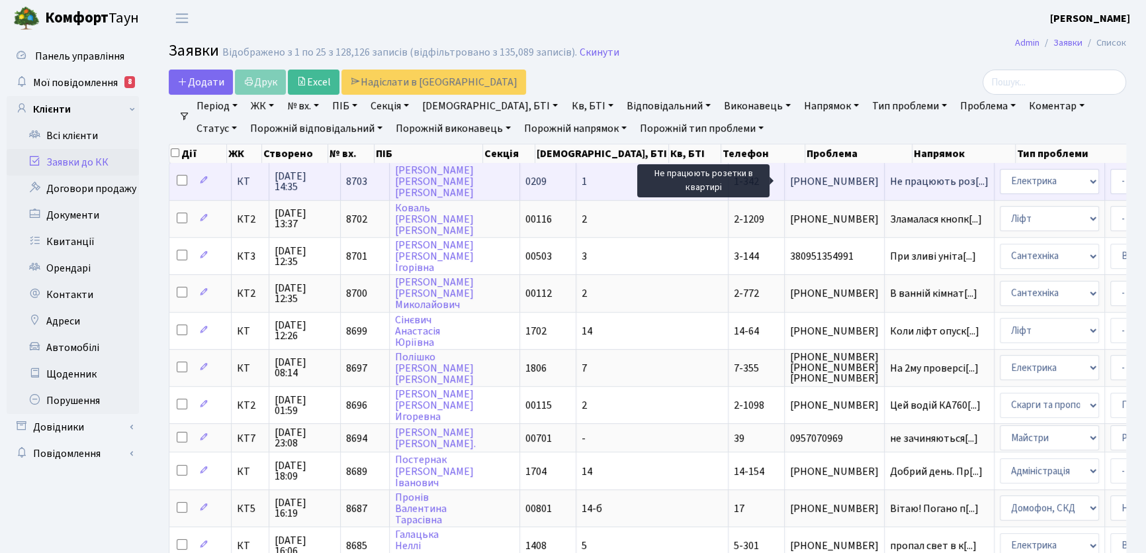
click at [890, 179] on span "Не працюють роз[...]" at bounding box center [939, 181] width 99 height 15
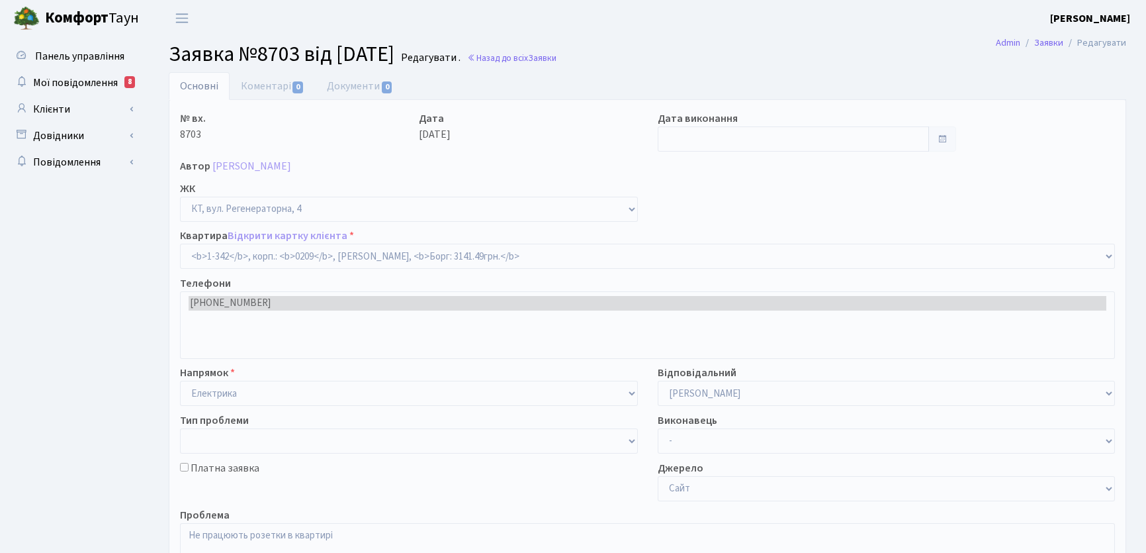
select select "342"
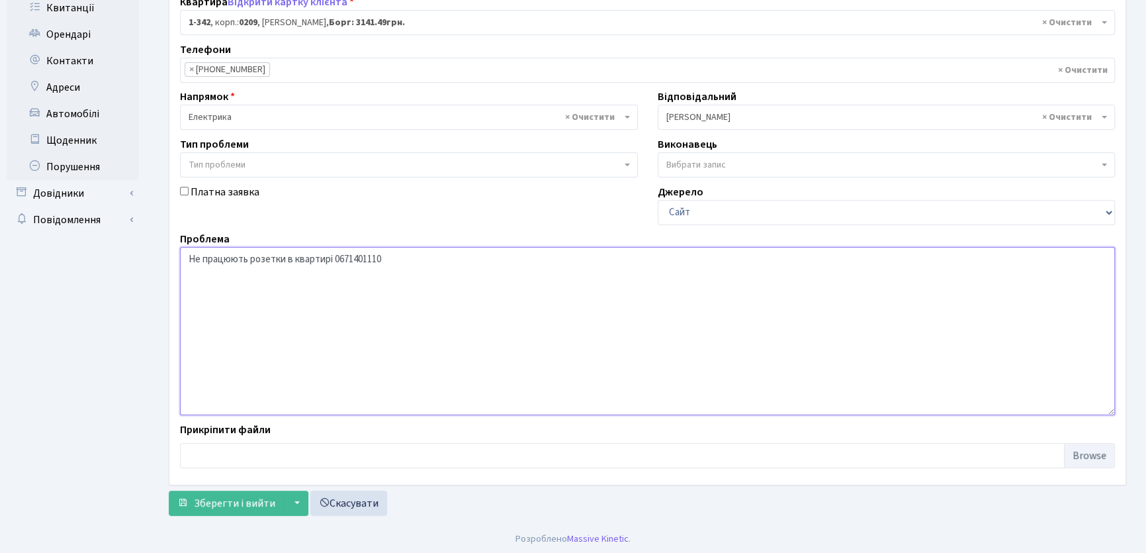
scroll to position [235, 0]
click at [332, 258] on textarea "Не працюють розетки в квартирі" at bounding box center [647, 330] width 935 height 168
type textarea "Не працюють розетки в квартирі 0671401110"
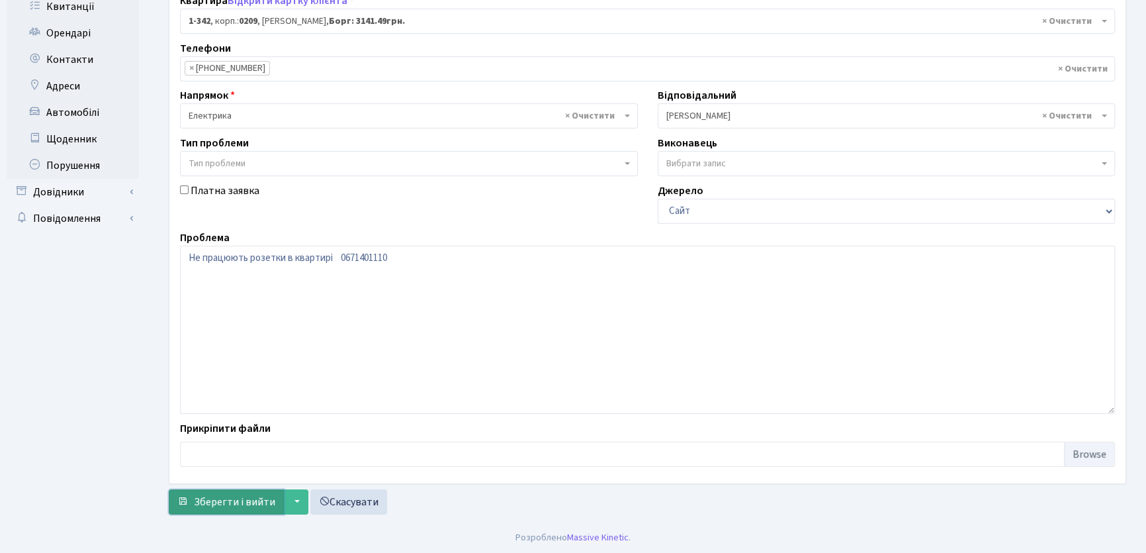
click at [262, 501] on span "Зберегти і вийти" at bounding box center [234, 501] width 81 height 15
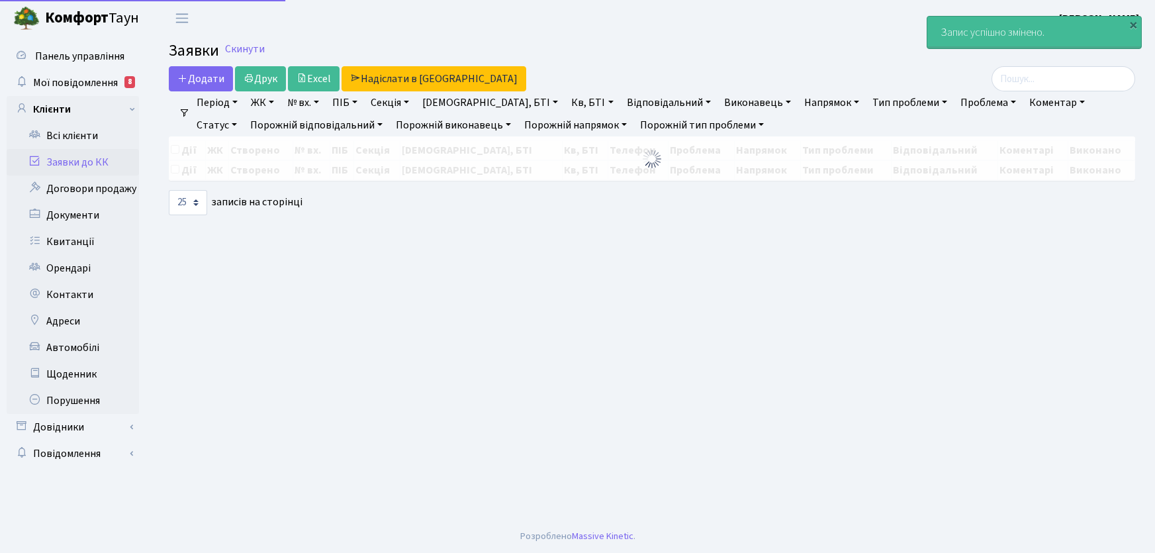
select select "25"
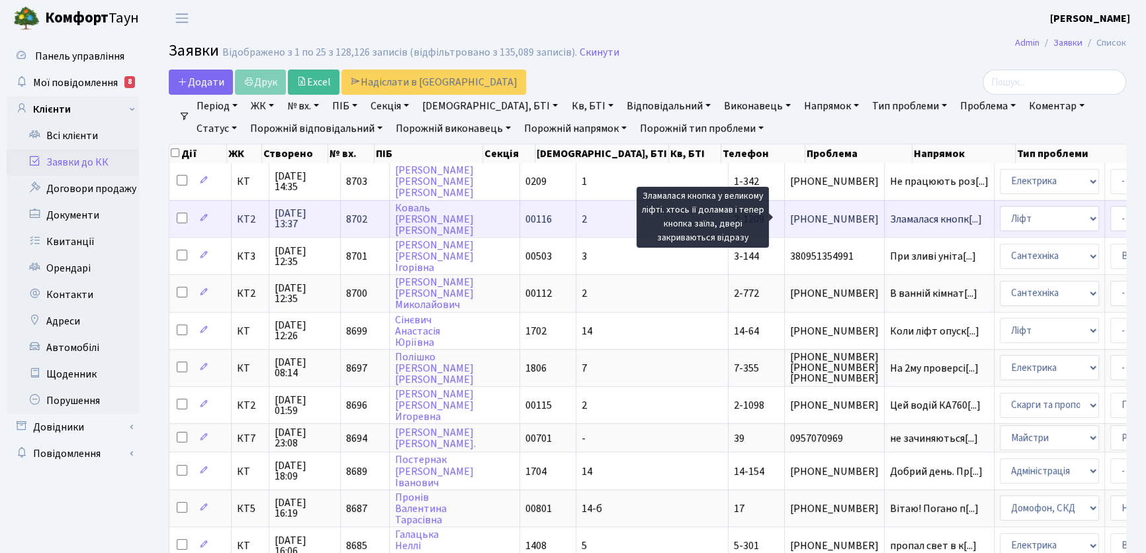
click at [890, 220] on span "Зламалася кнопк[...]" at bounding box center [936, 219] width 92 height 15
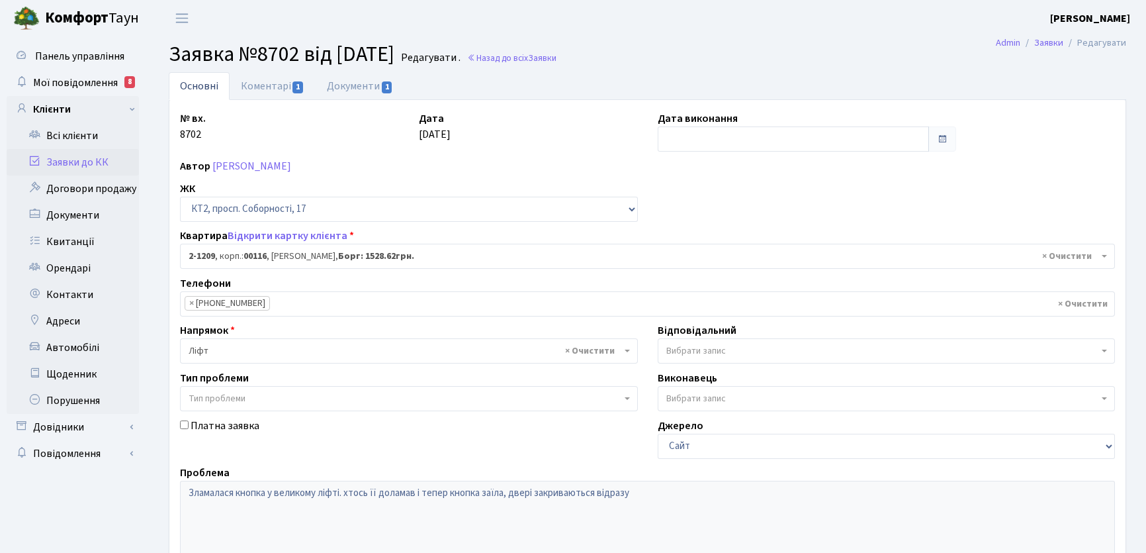
select select "12824"
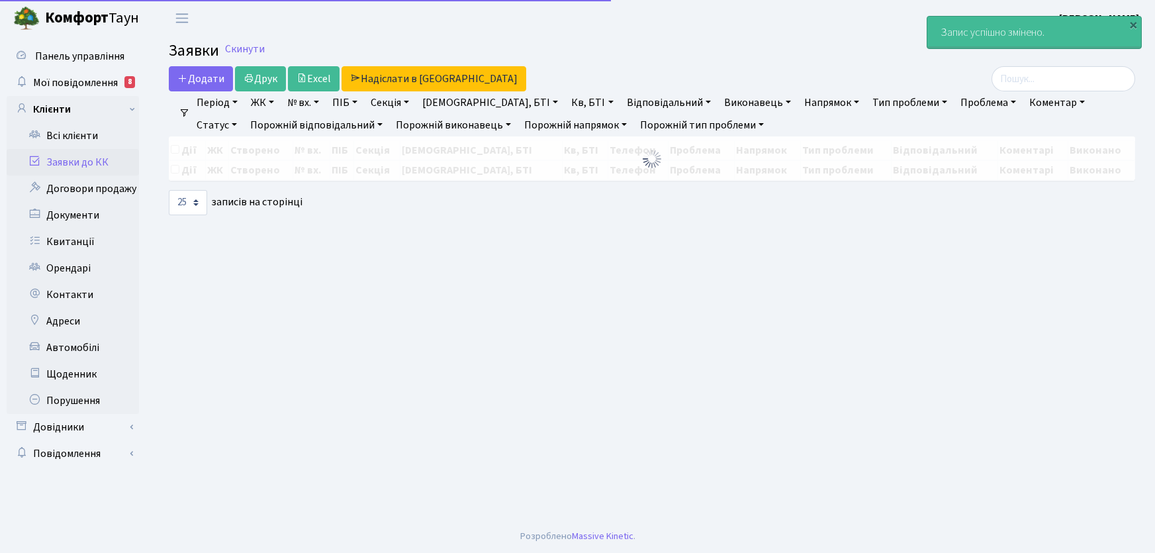
select select "25"
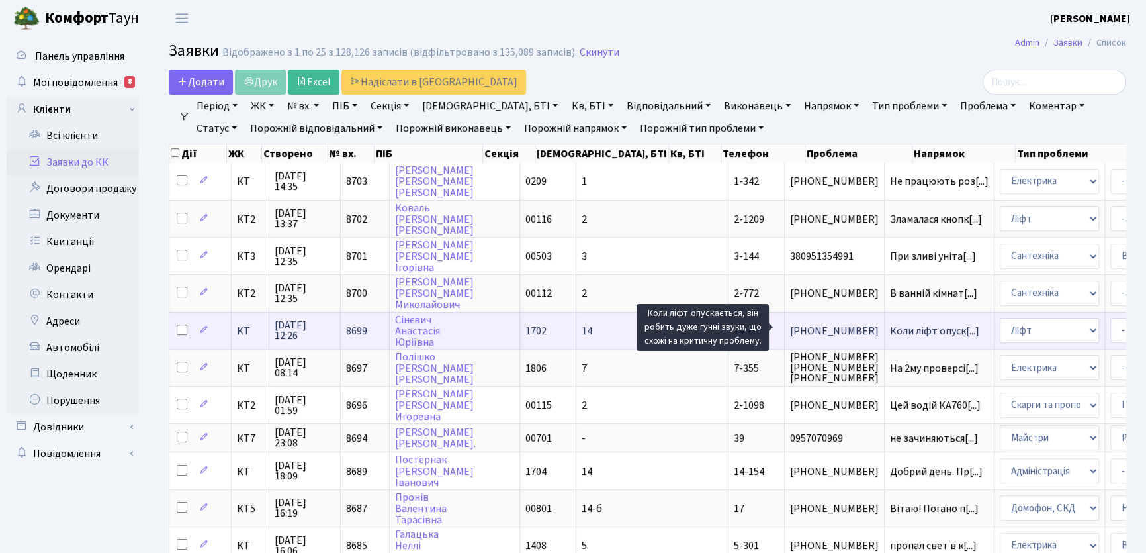
click at [890, 326] on span "Коли ліфт опуск[...]" at bounding box center [934, 331] width 89 height 15
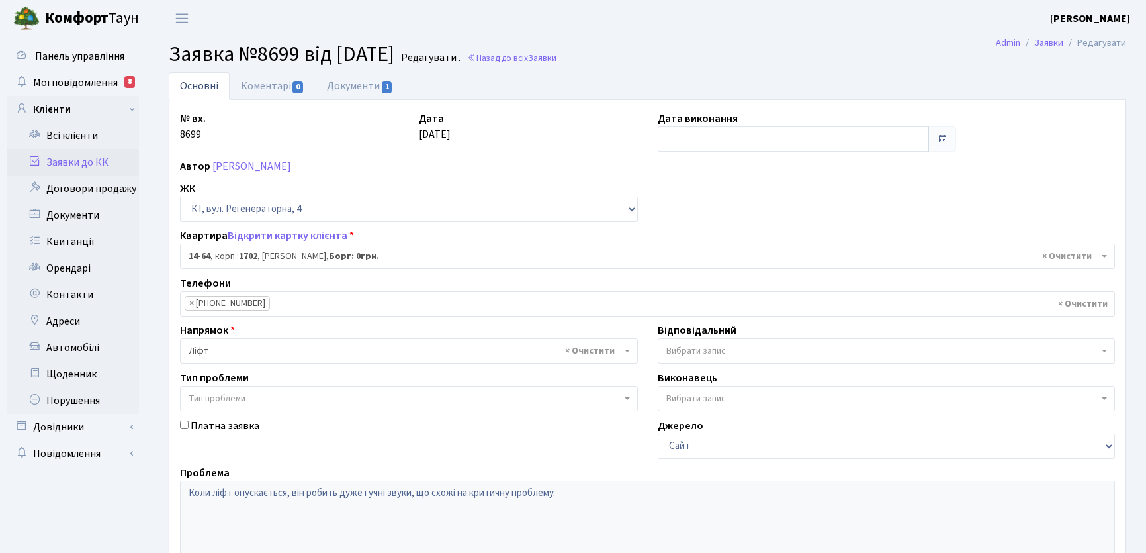
select select "7441"
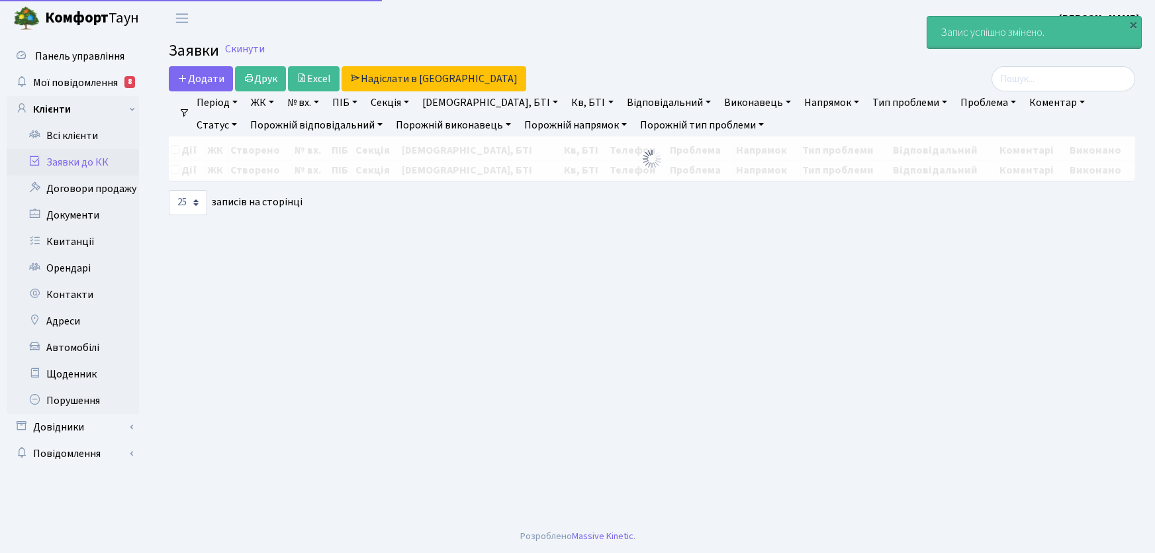
select select "25"
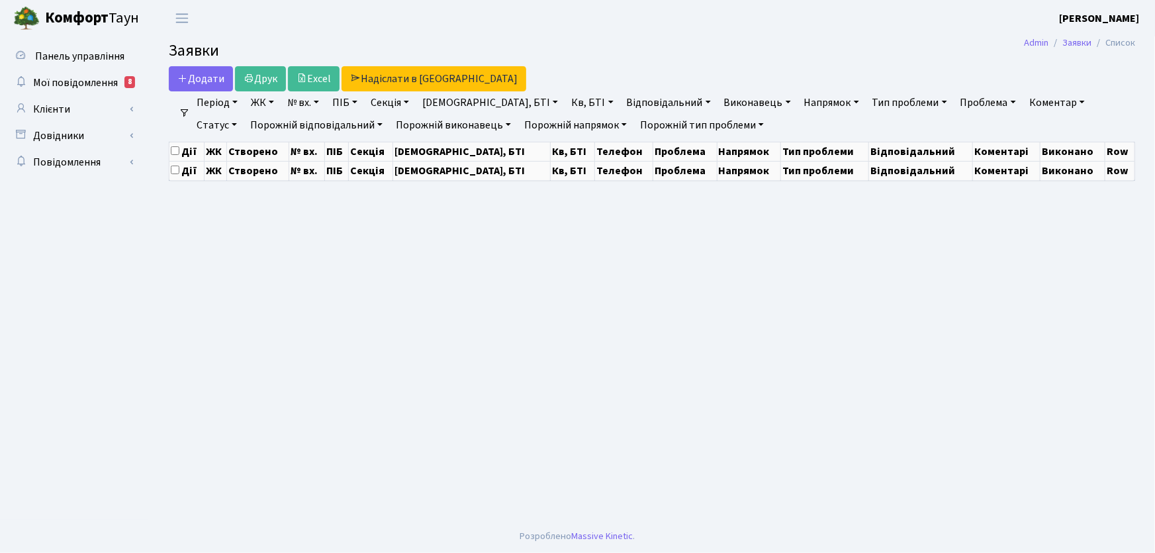
select select "25"
